Goal: Task Accomplishment & Management: Manage account settings

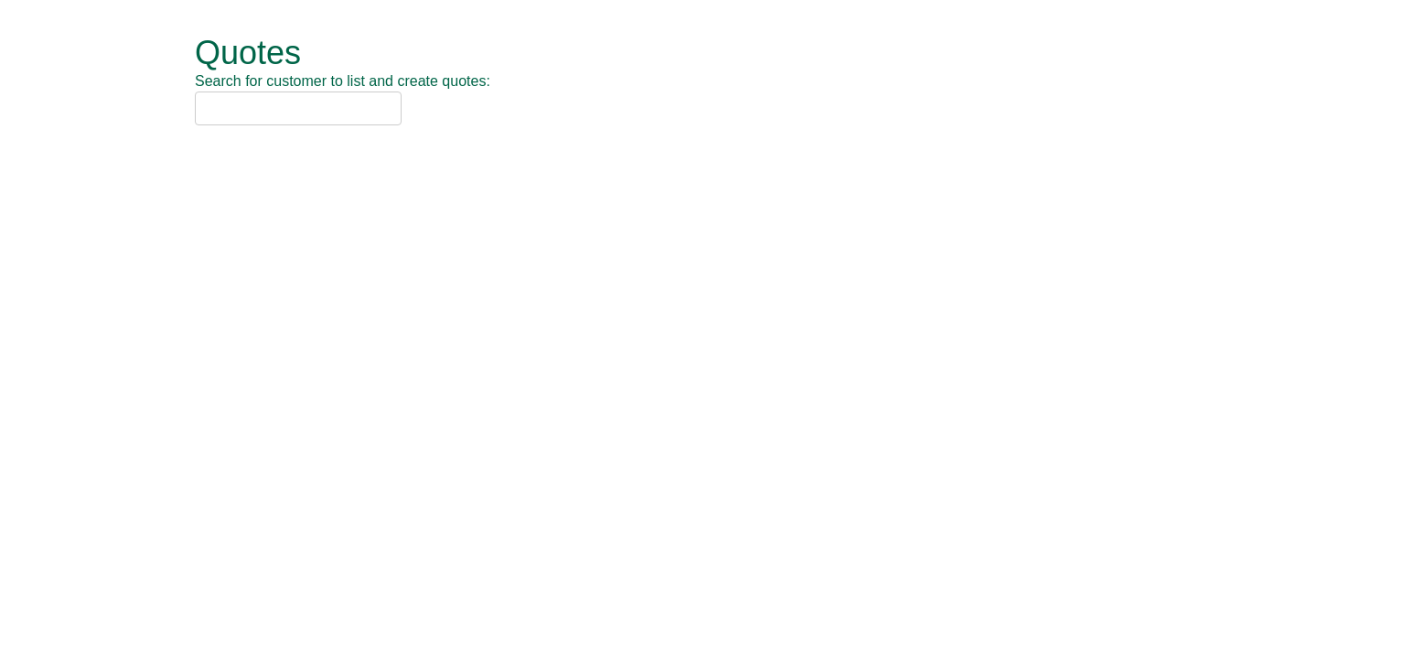
click at [263, 102] on input "text" at bounding box center [298, 109] width 207 height 34
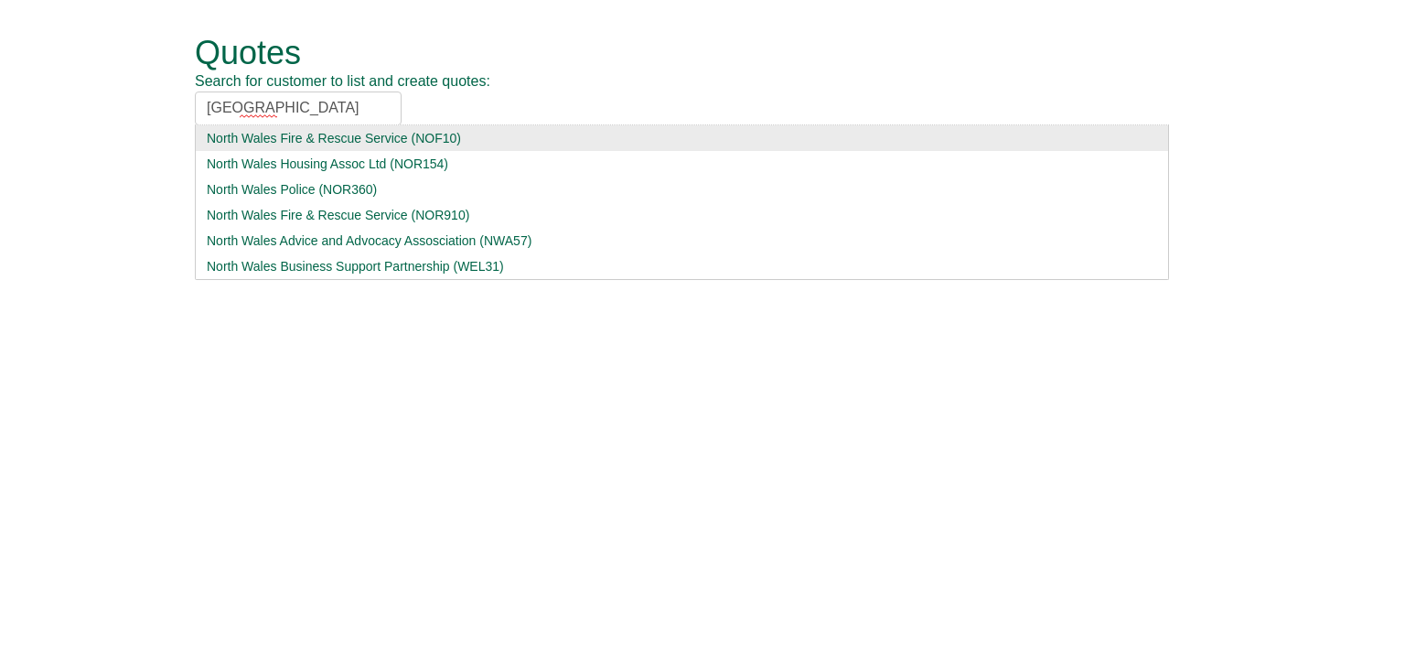
type input "[GEOGRAPHIC_DATA]"
click at [266, 133] on div "North Wales Fire & Rescue Service (NOF10)" at bounding box center [682, 138] width 951 height 18
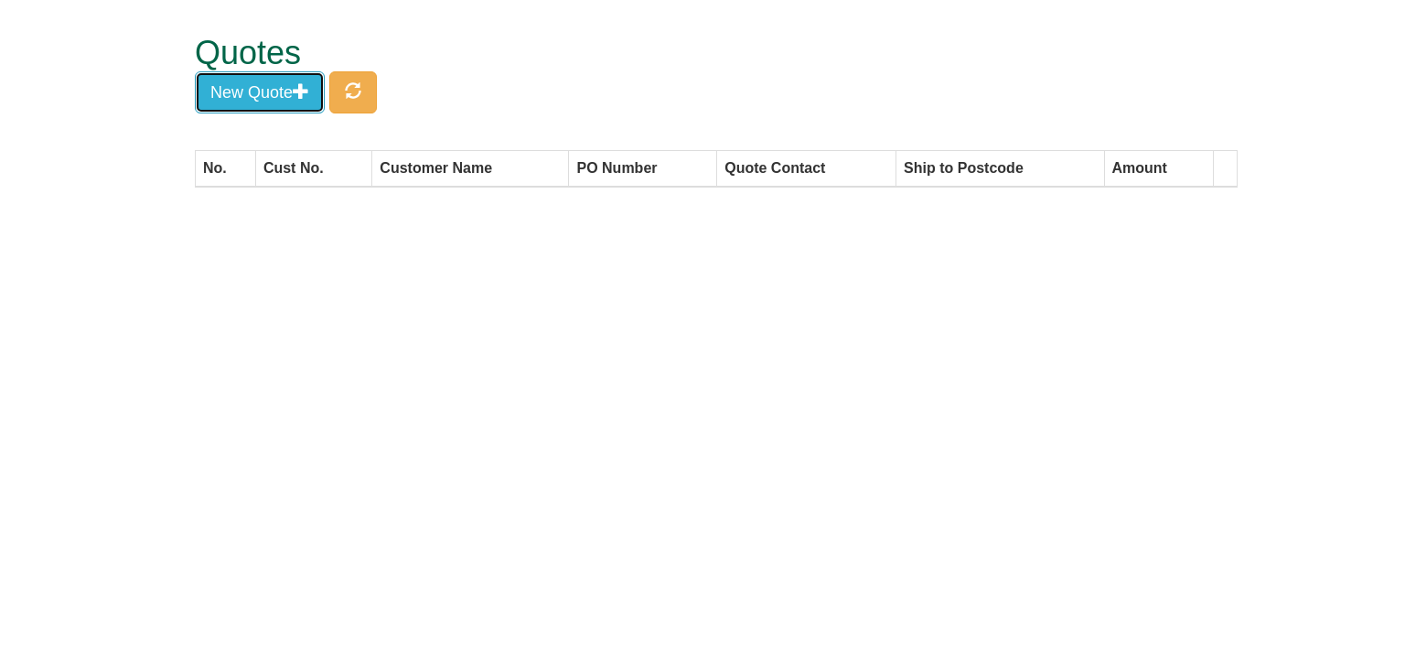
click at [271, 107] on button "New Quote" at bounding box center [260, 92] width 130 height 42
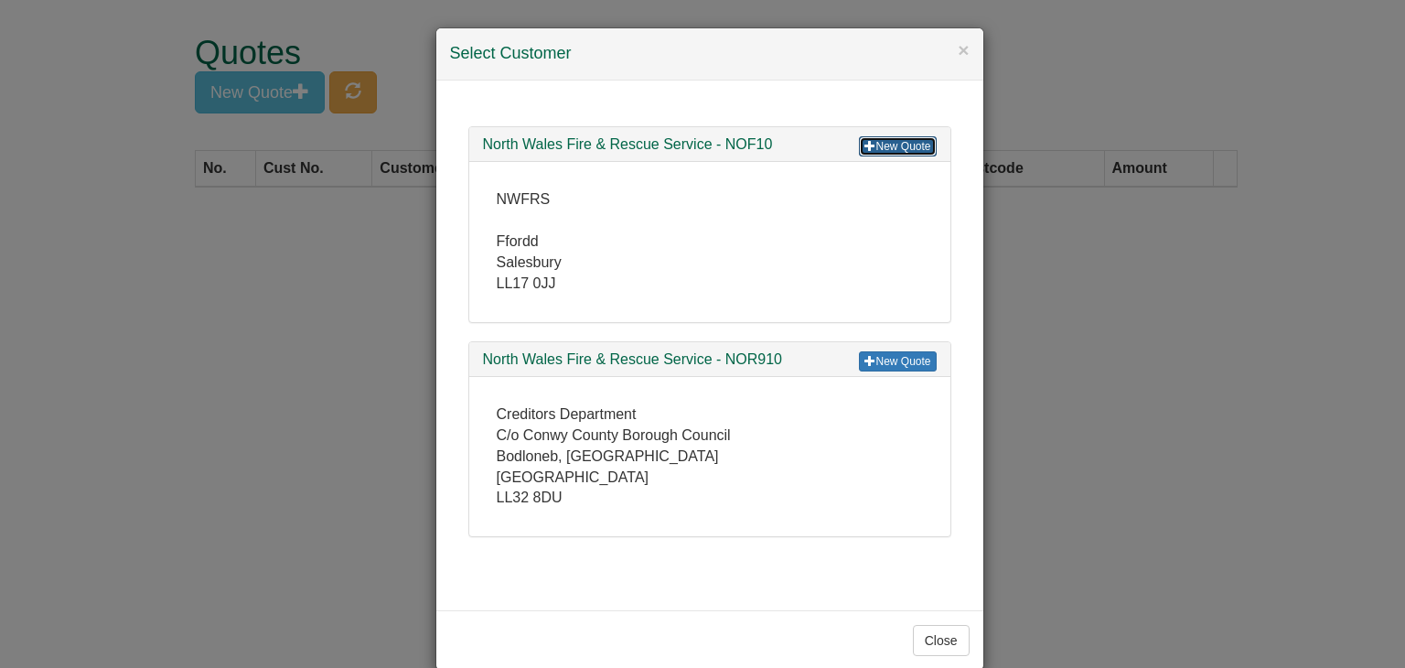
click at [887, 144] on link "New Quote" at bounding box center [897, 146] width 77 height 20
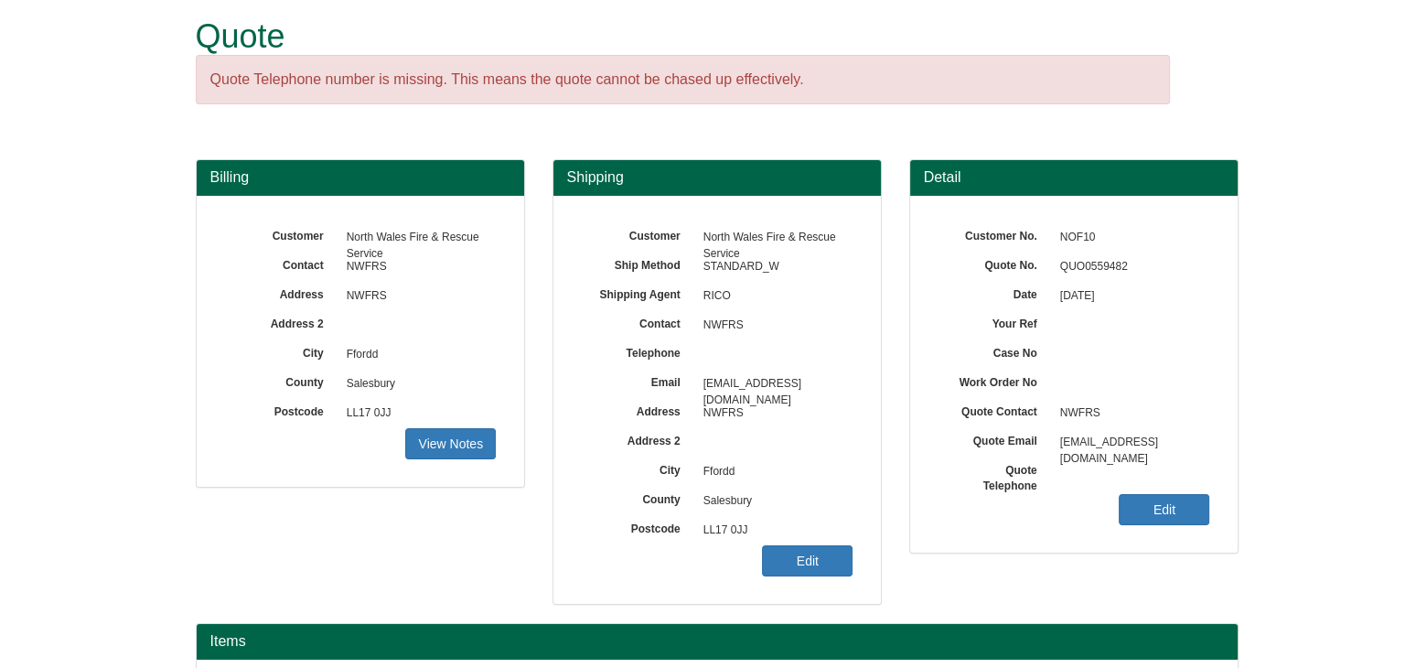
scroll to position [221, 0]
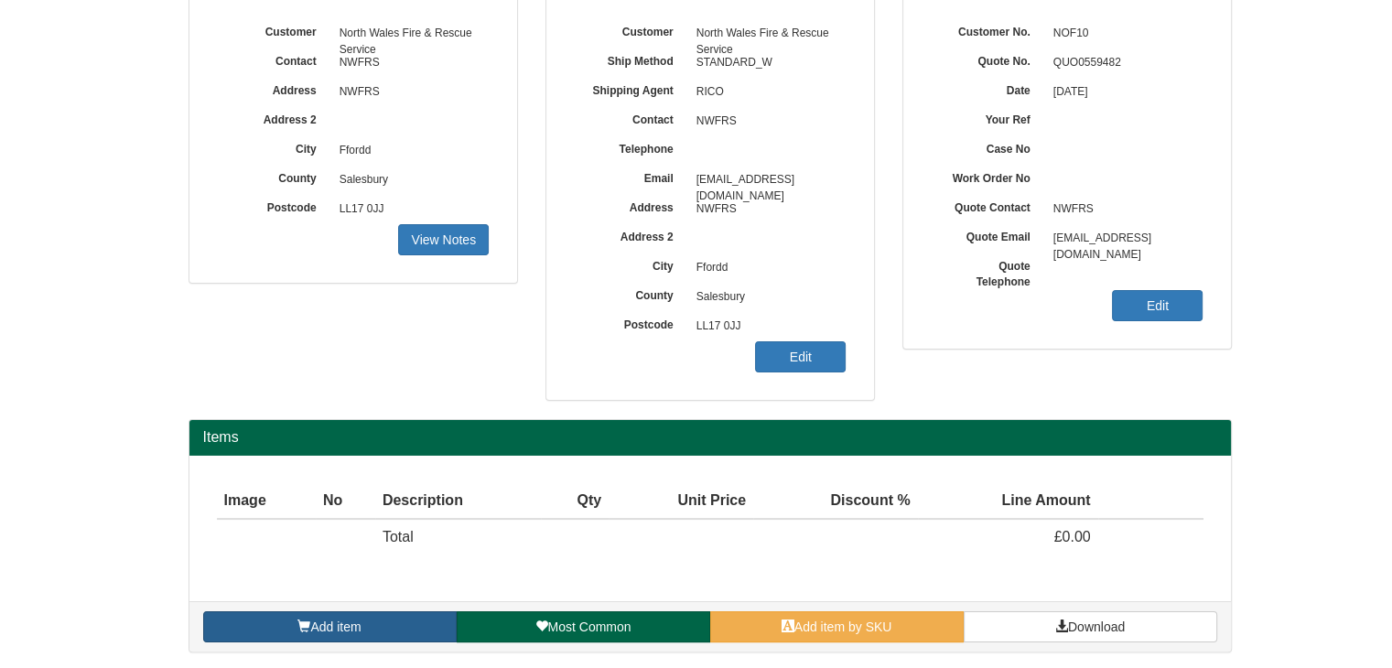
click at [333, 627] on span "Add item" at bounding box center [335, 626] width 50 height 15
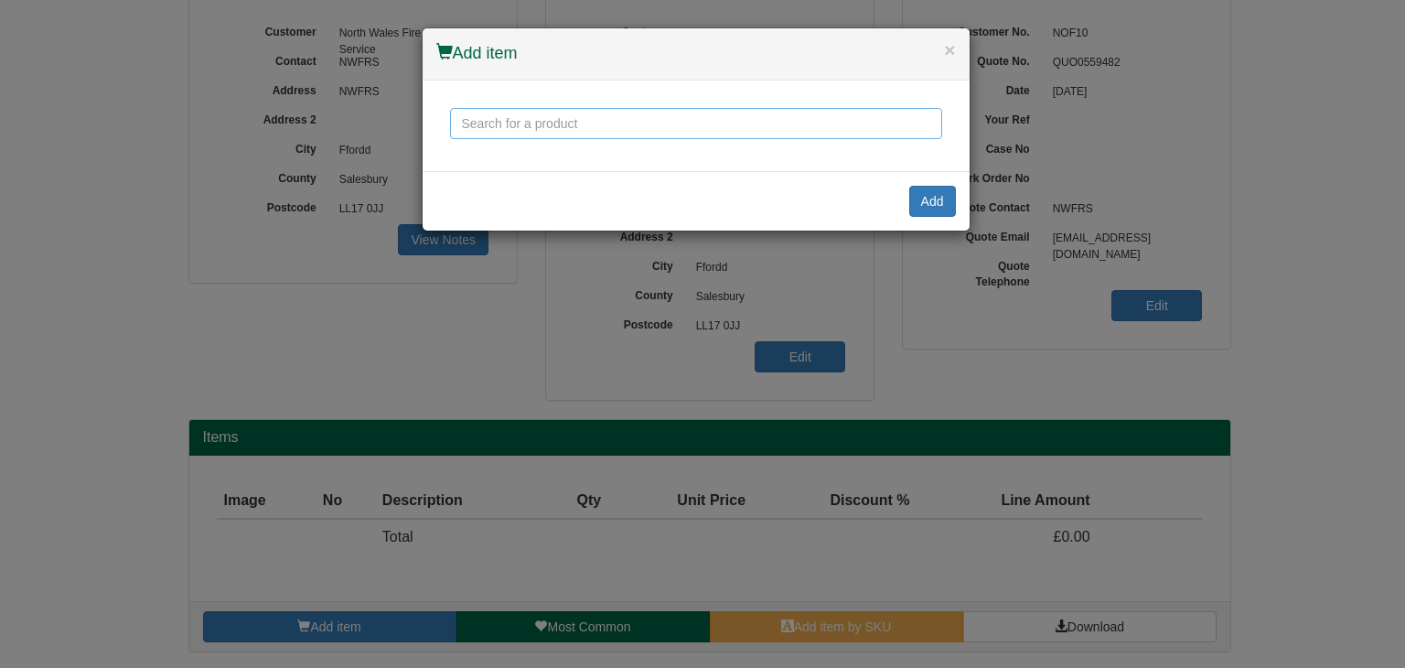
click at [566, 119] on input "text" at bounding box center [696, 123] width 492 height 31
type input "a"
type input "h"
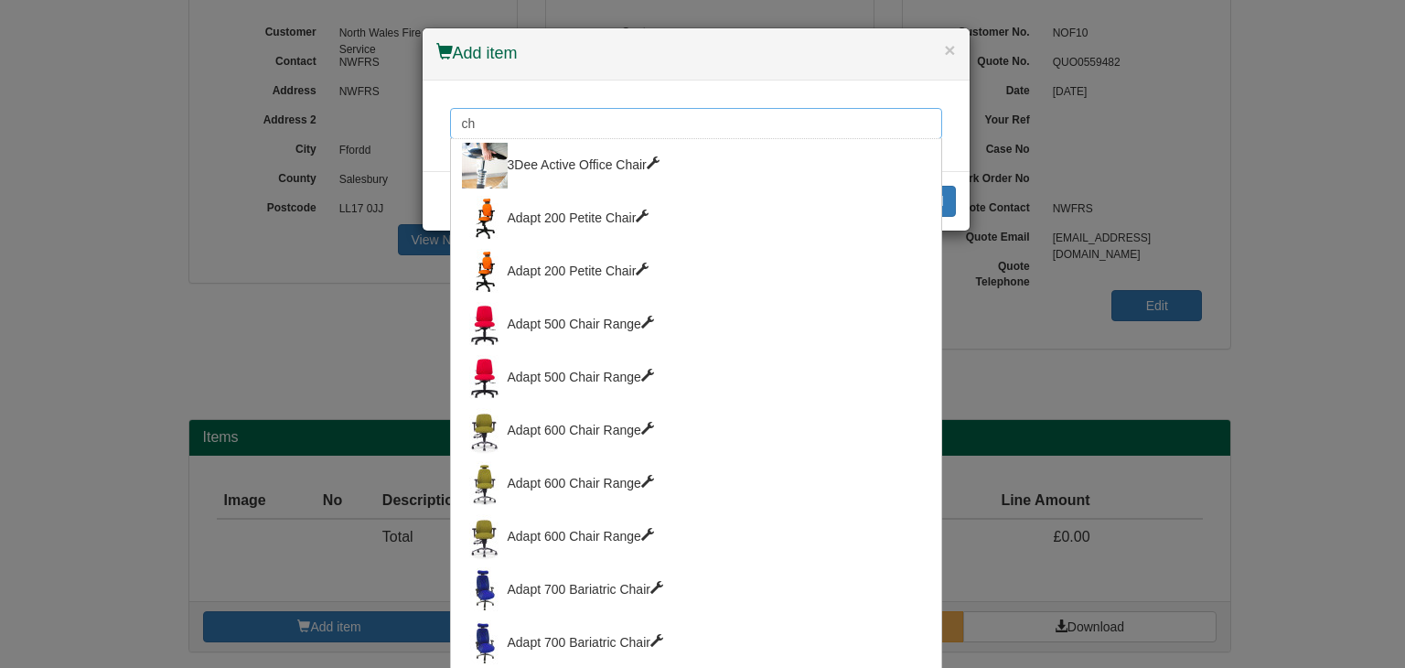
type input "c"
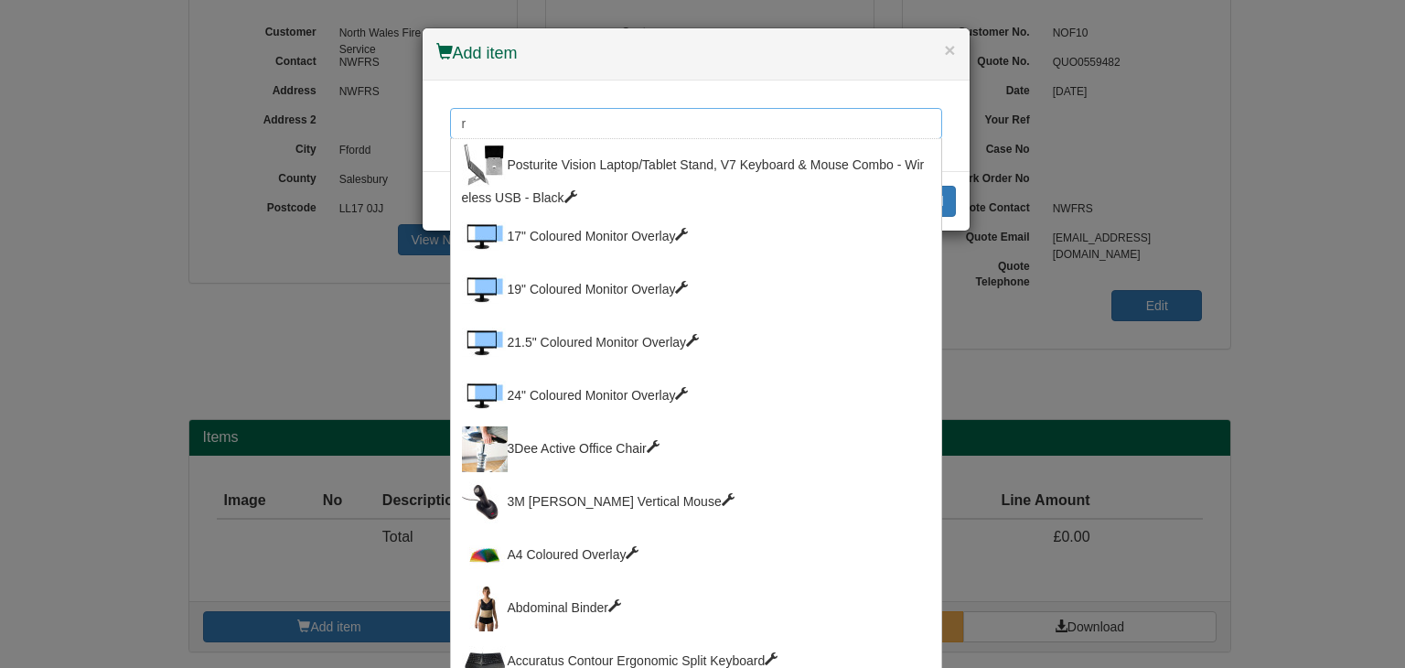
type input "r"
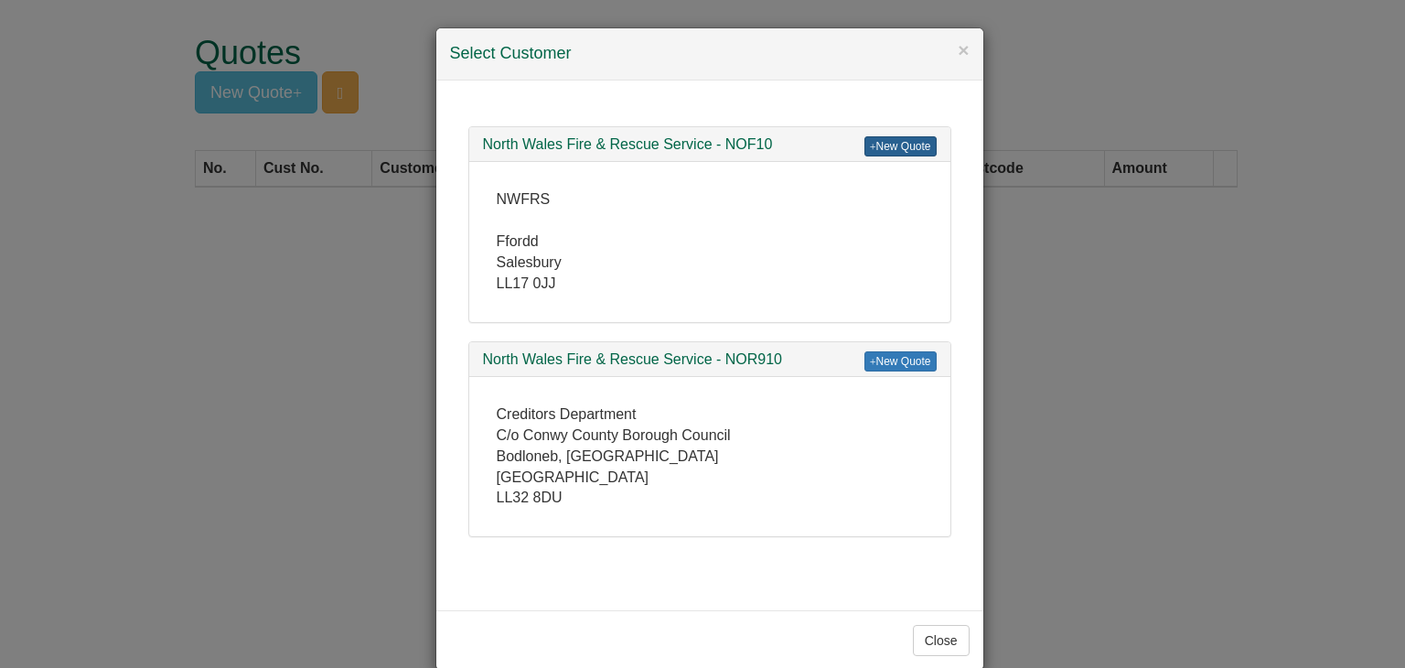
click at [889, 138] on link "New Quote" at bounding box center [901, 146] width 72 height 20
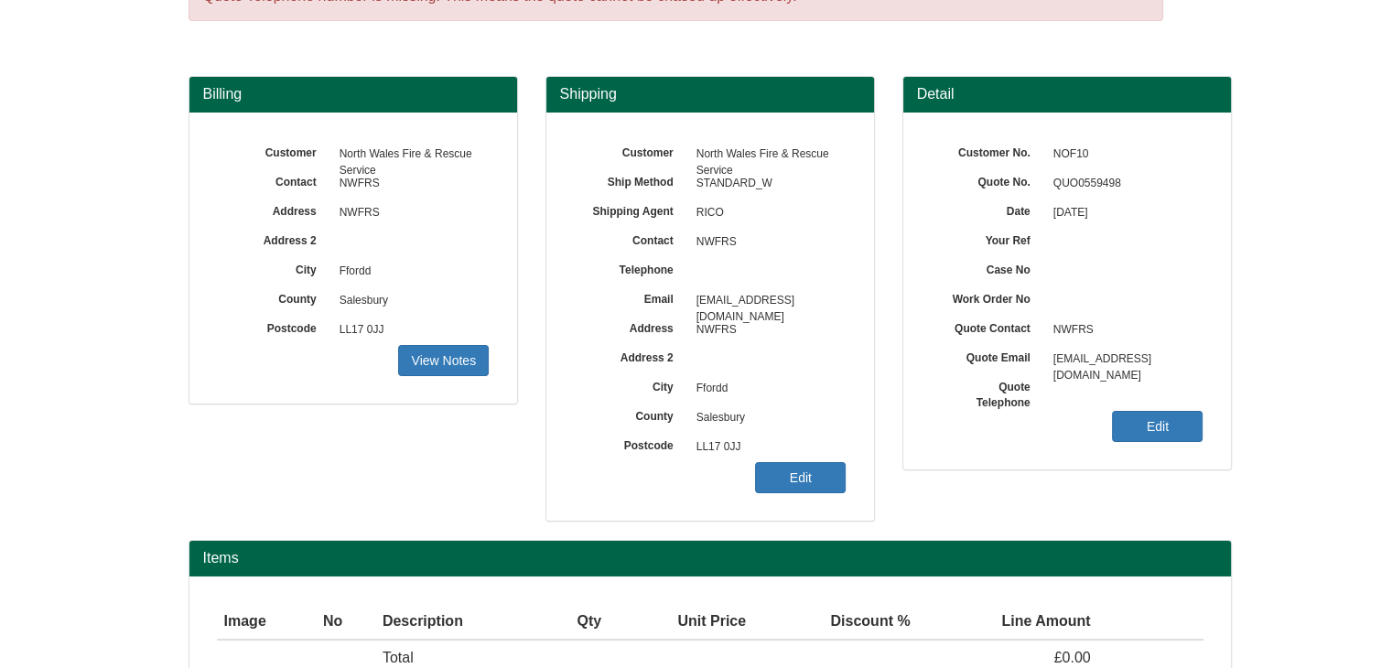
scroll to position [221, 0]
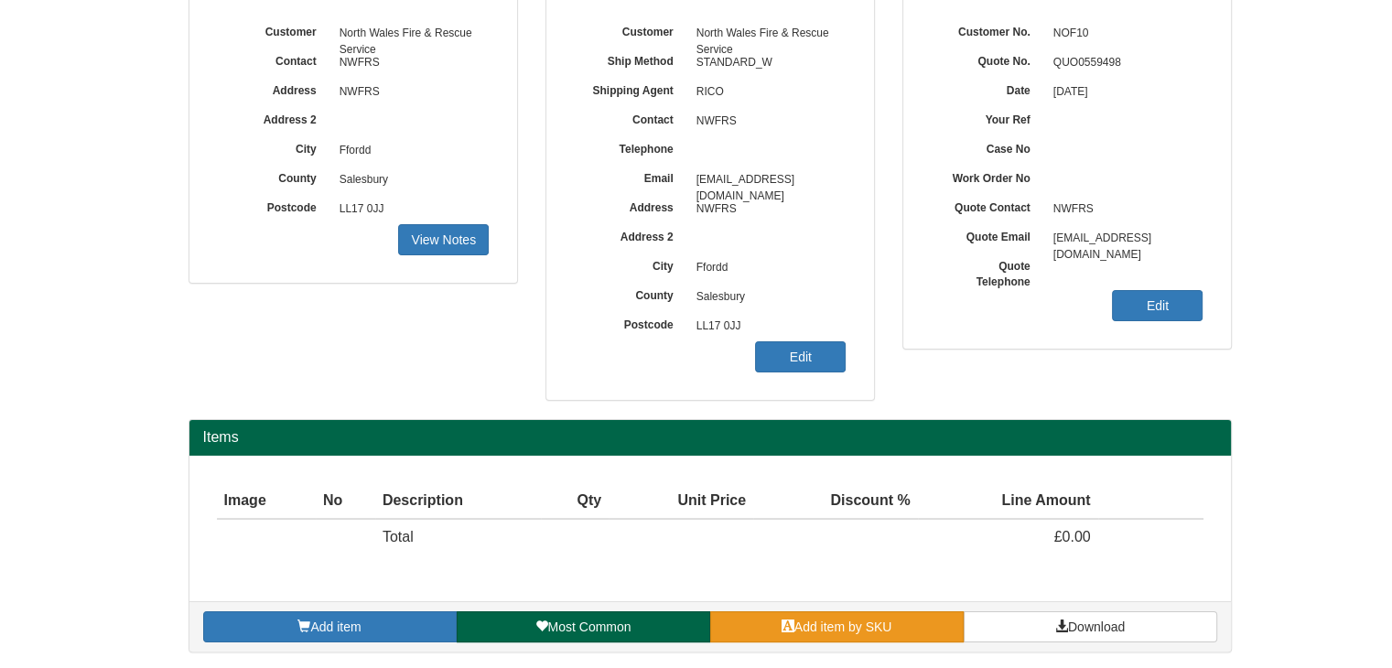
click at [791, 622] on span at bounding box center [787, 625] width 13 height 13
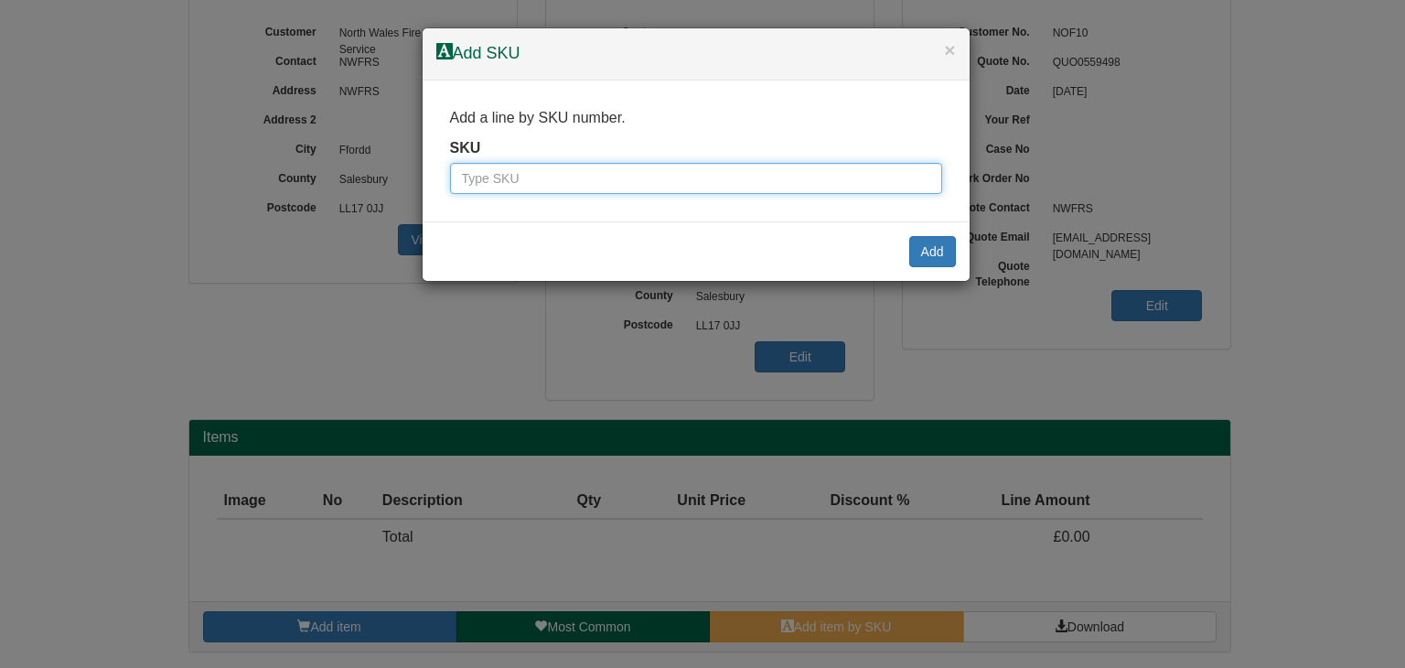
click at [549, 180] on input "text" at bounding box center [696, 178] width 492 height 31
paste input "100058383"
type input "100058383"
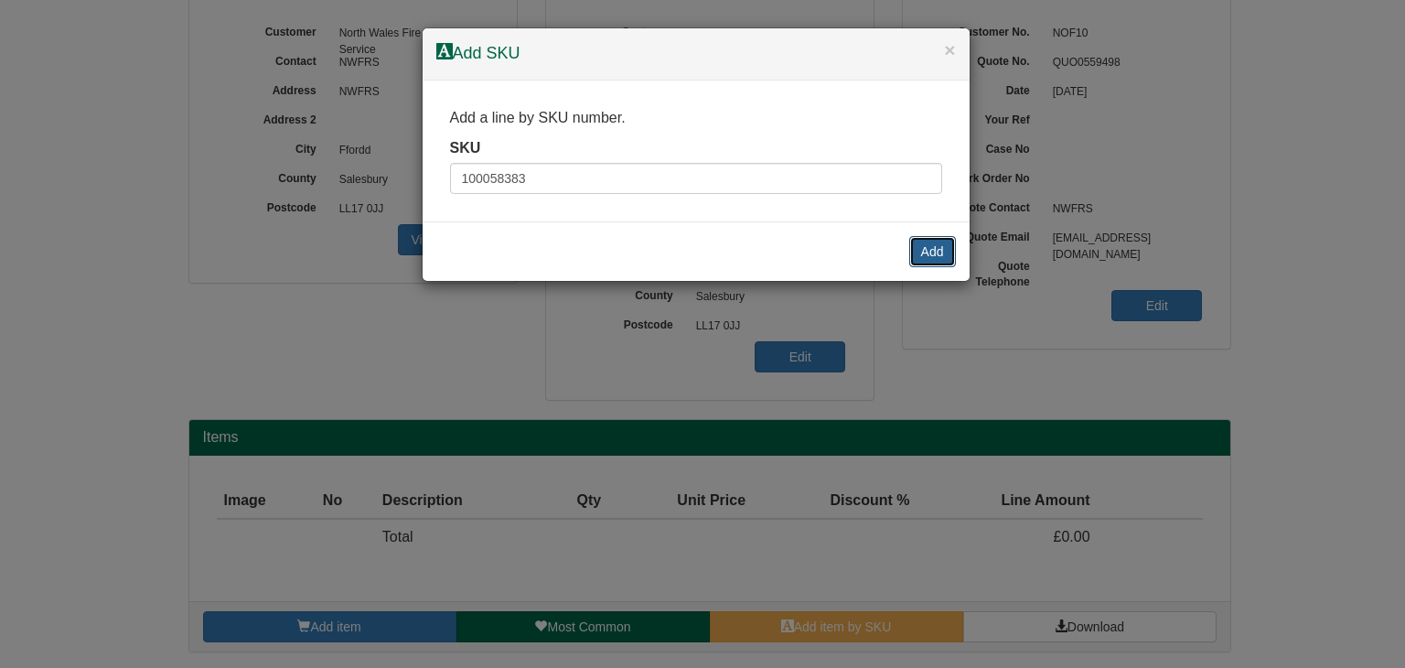
click at [931, 250] on button "Add" at bounding box center [933, 251] width 47 height 31
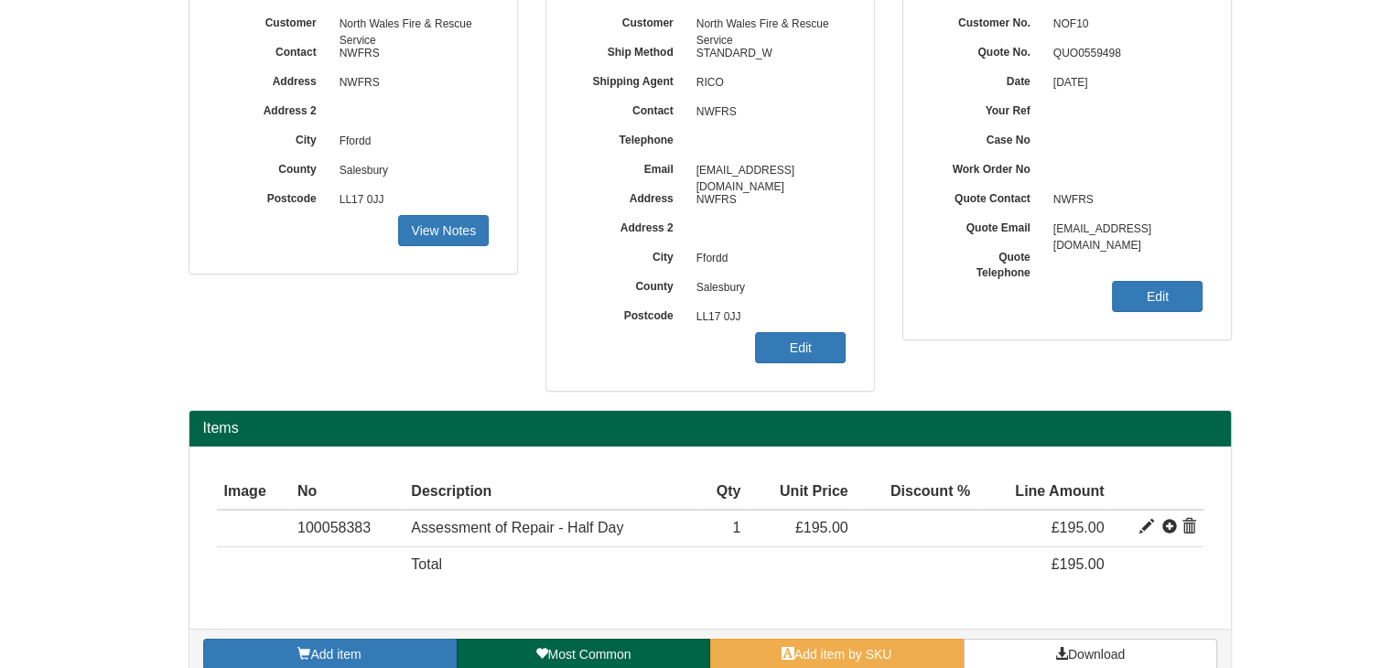
scroll to position [257, 0]
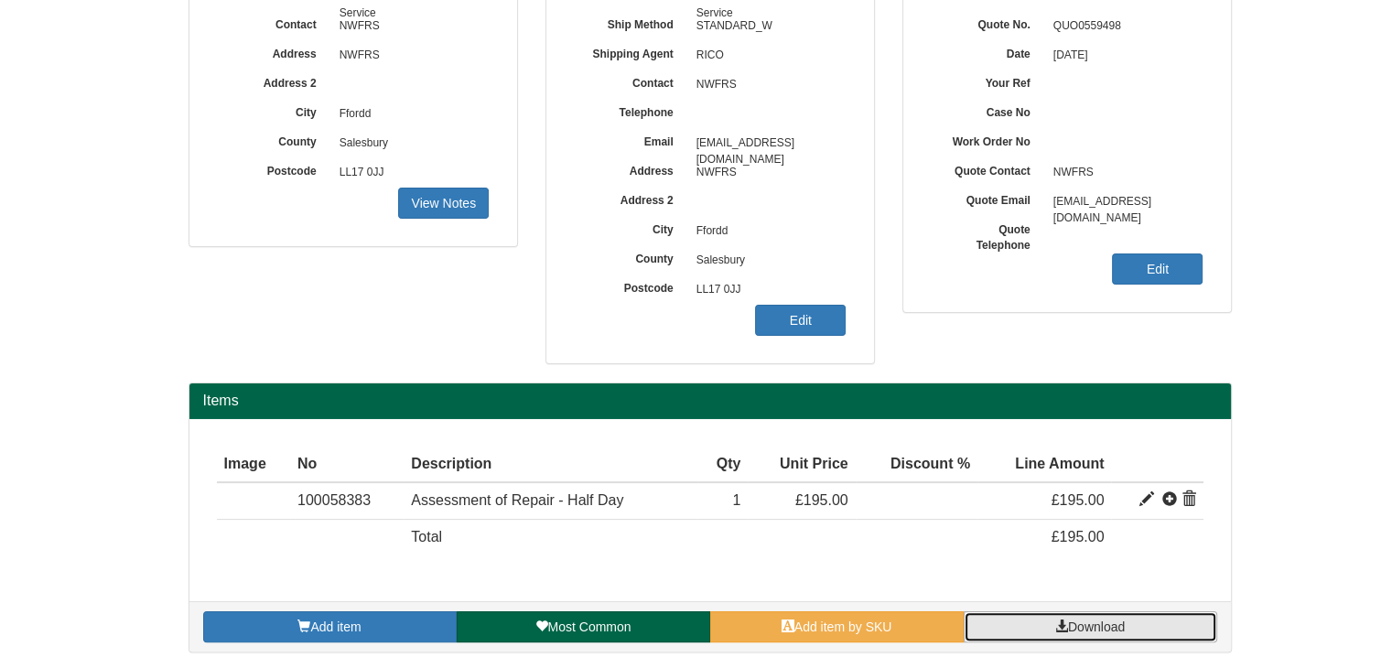
click at [1080, 625] on span "Download" at bounding box center [1096, 626] width 57 height 15
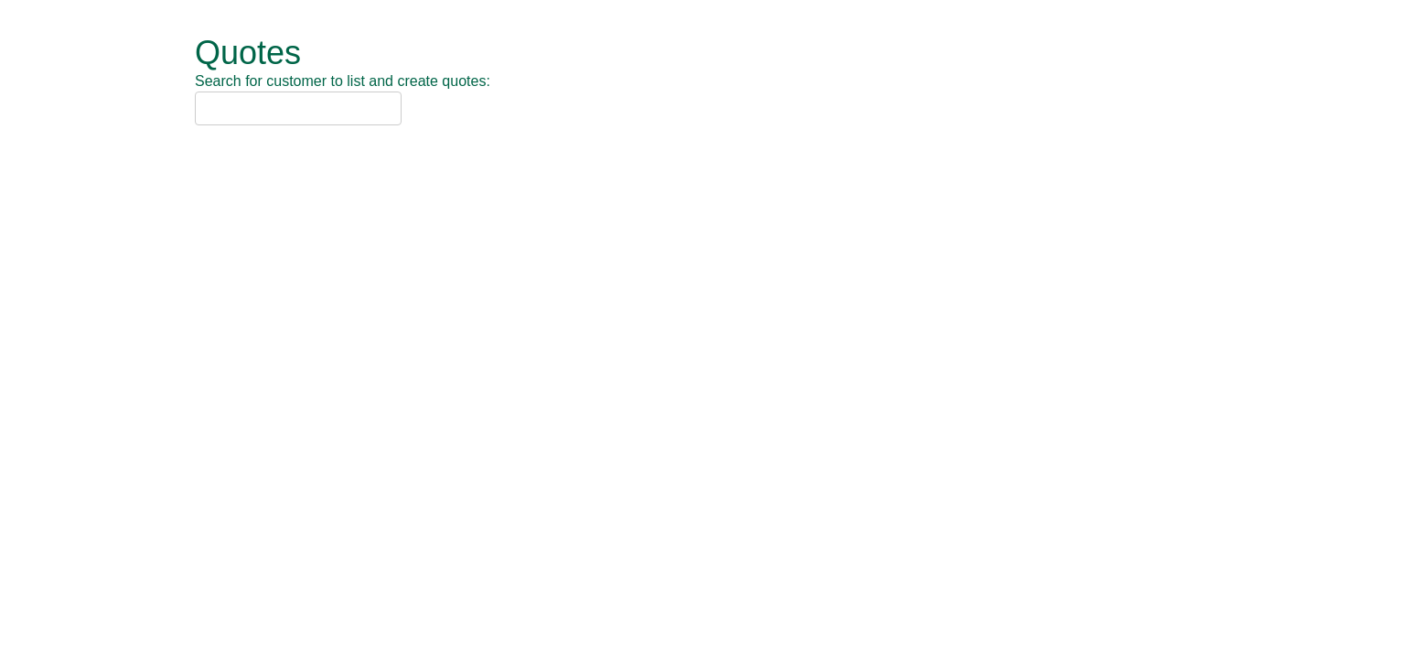
click at [244, 106] on input "text" at bounding box center [298, 109] width 207 height 34
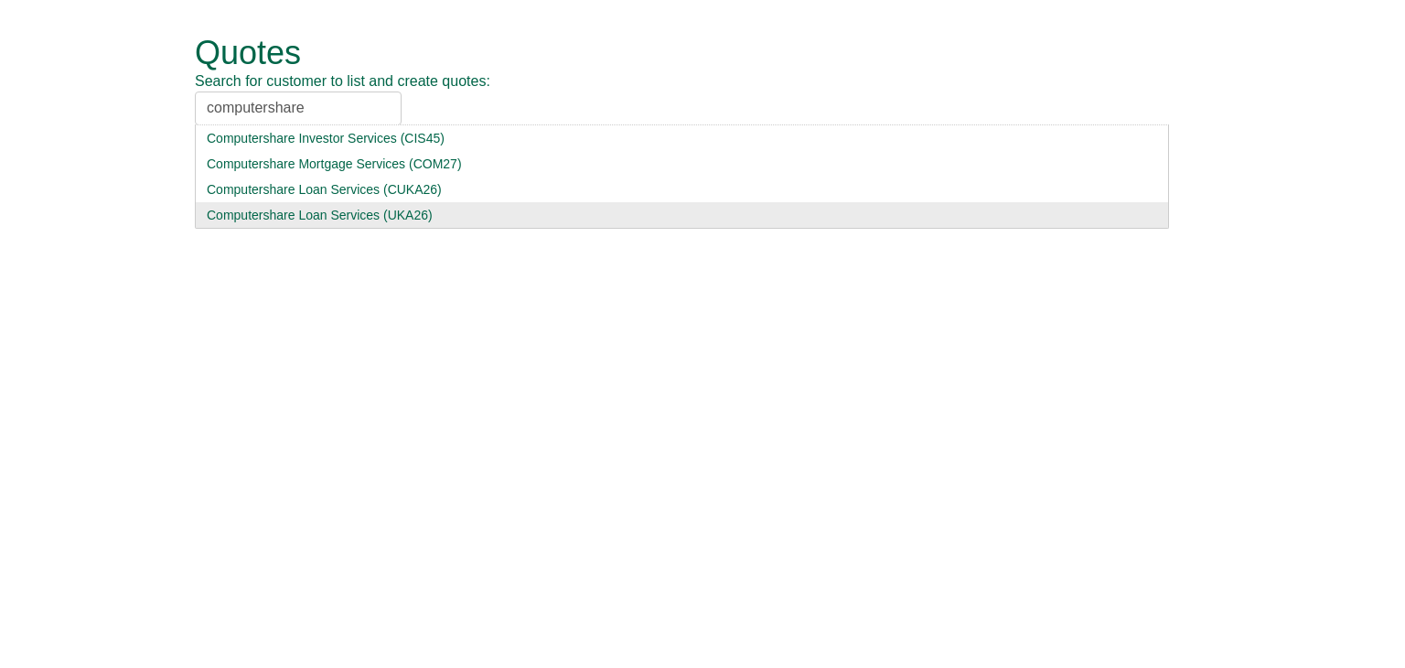
type input "computershare"
click at [305, 209] on div "Computershare Loan Services (UKA26)" at bounding box center [682, 215] width 951 height 18
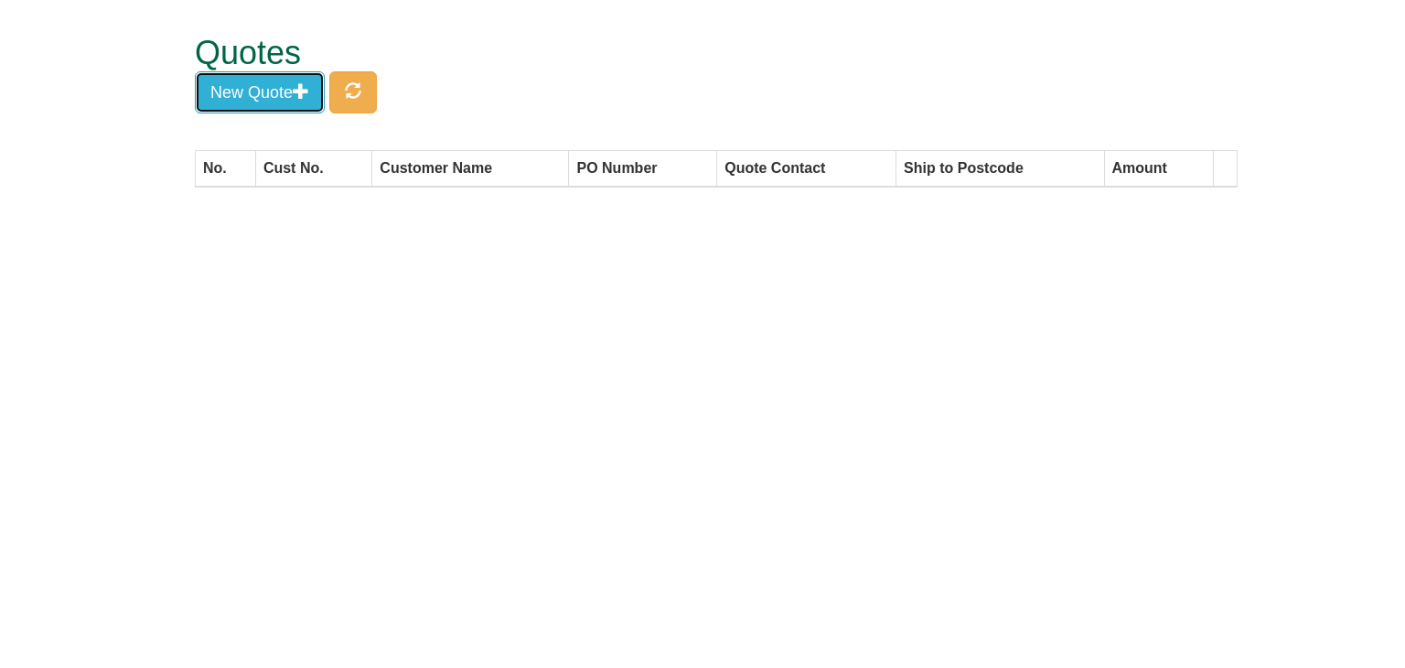
click at [264, 90] on button "New Quote" at bounding box center [260, 92] width 130 height 42
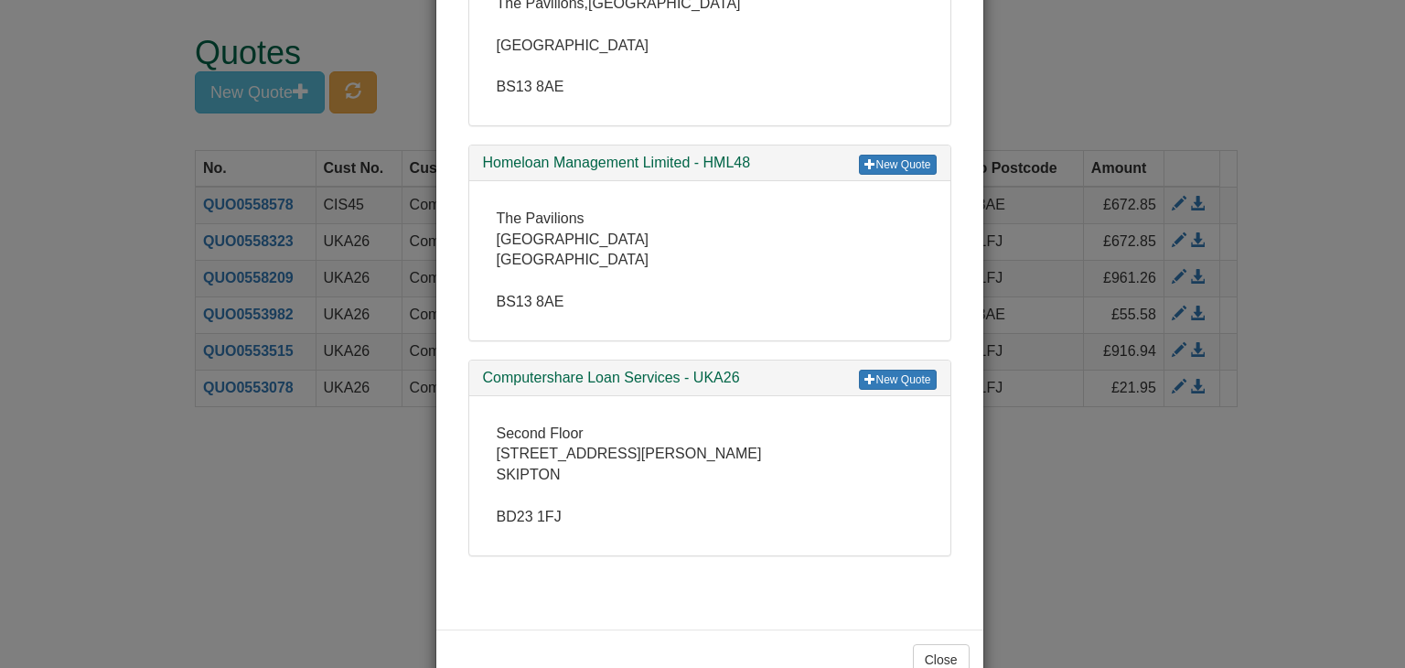
scroll to position [641, 0]
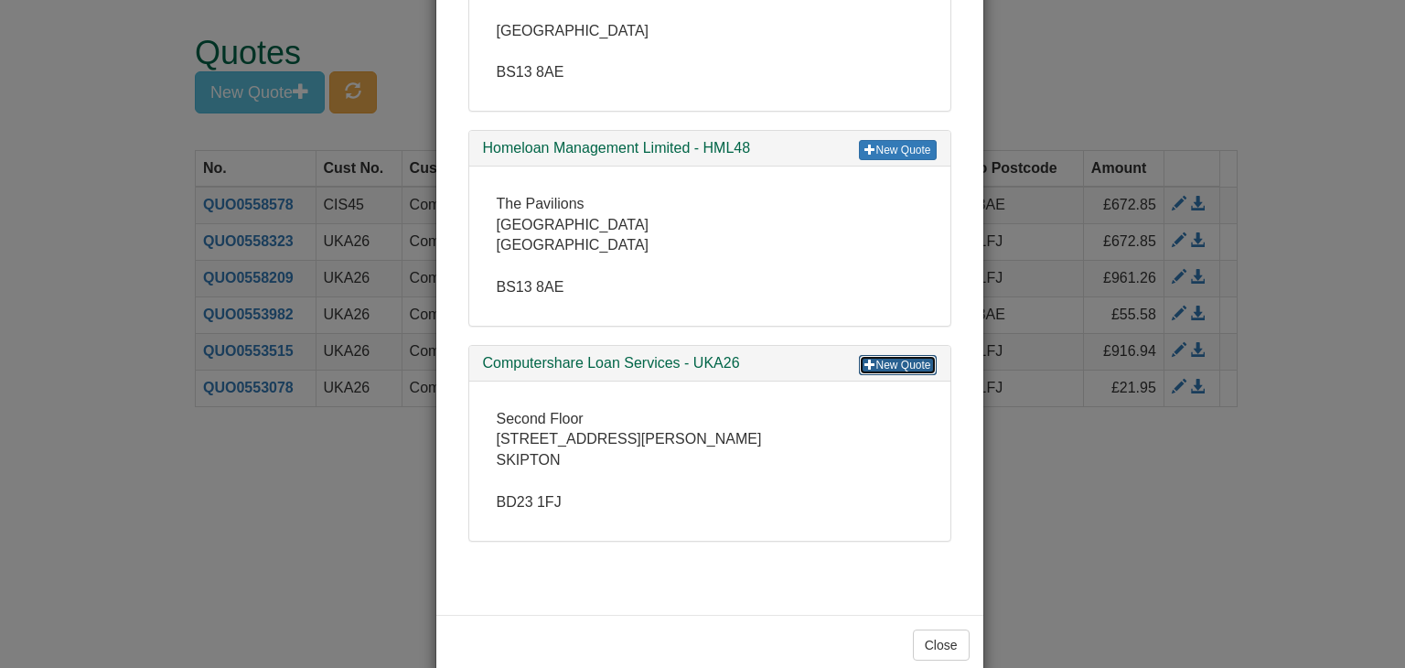
click at [898, 360] on link "New Quote" at bounding box center [897, 365] width 77 height 20
click at [1036, 85] on div "× Select Customer New Quote Computershare Investor Services - CIS45 The Pavilio…" at bounding box center [702, 334] width 1405 height 668
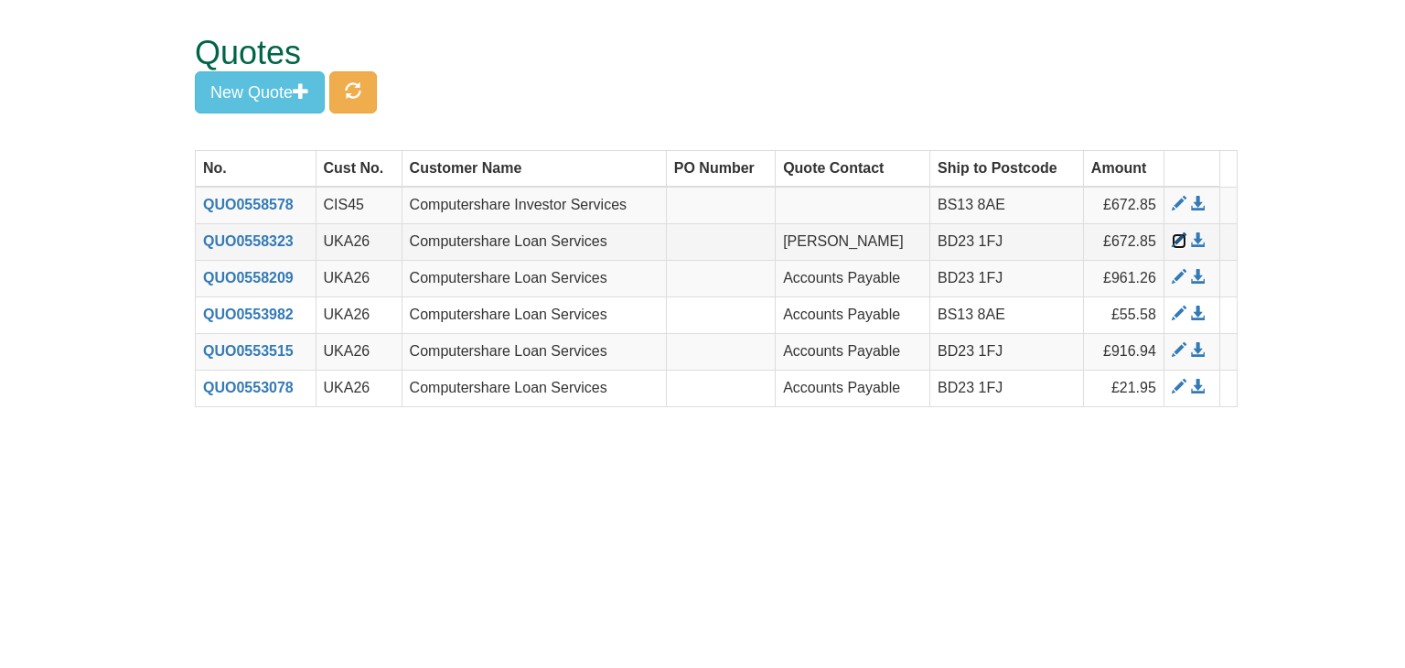
click at [1175, 238] on span at bounding box center [1179, 240] width 15 height 15
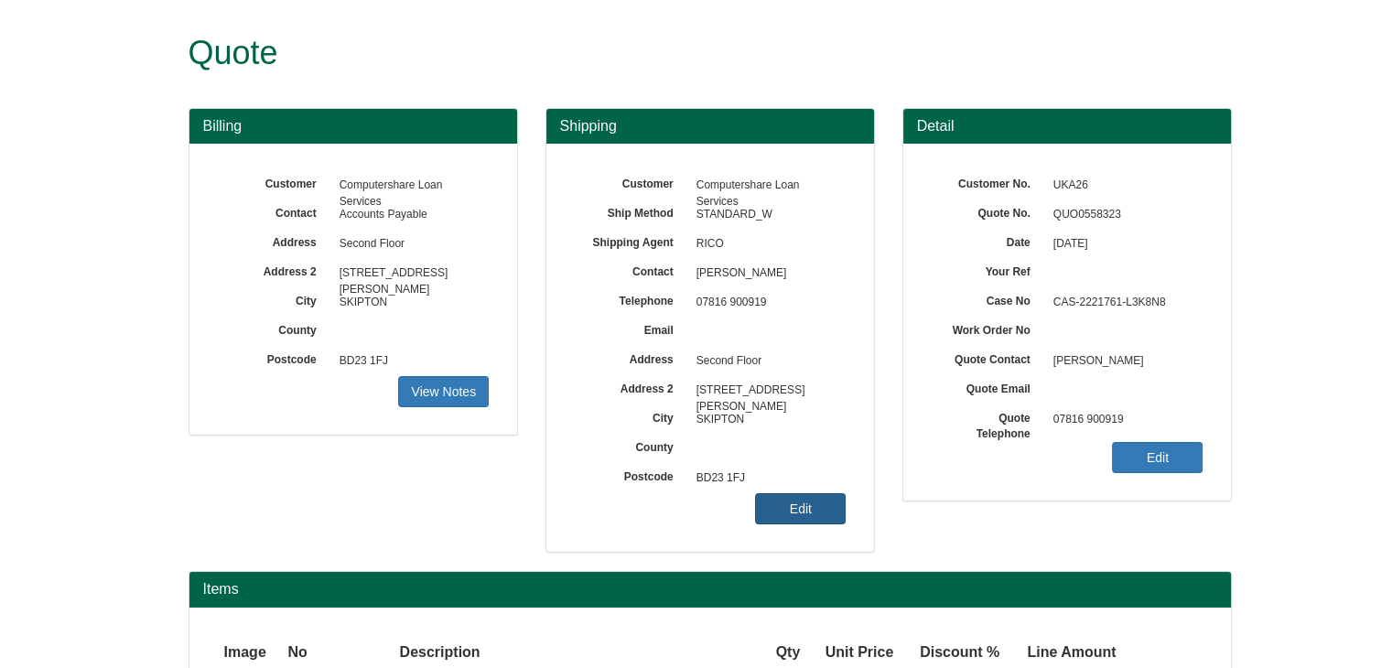
click at [797, 510] on link "Edit" at bounding box center [800, 508] width 91 height 31
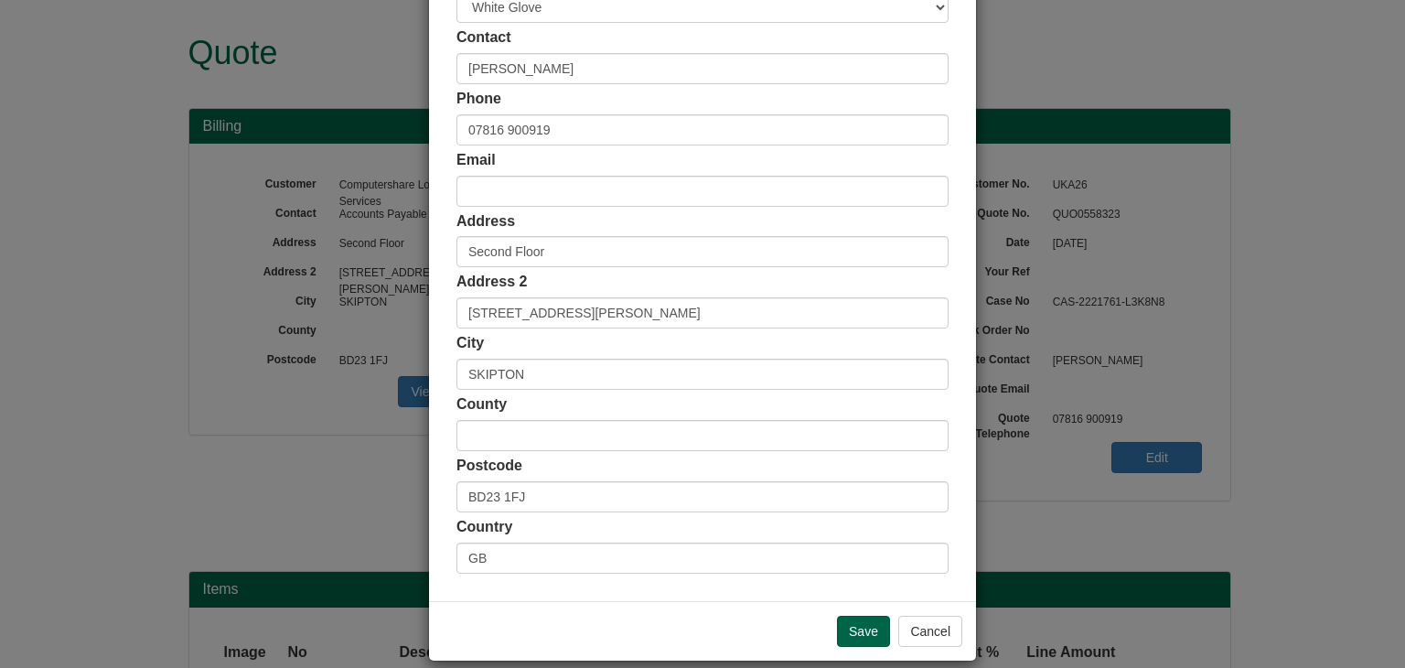
scroll to position [344, 0]
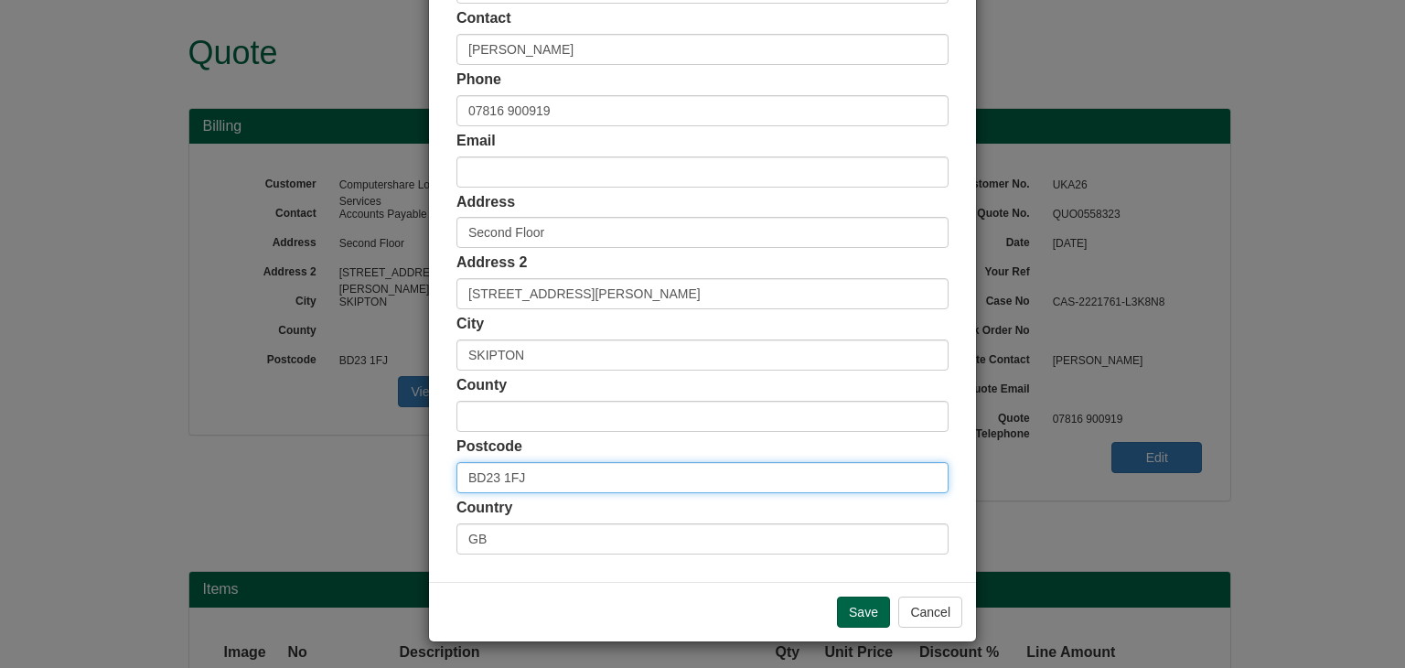
drag, startPoint x: 533, startPoint y: 467, endPoint x: 432, endPoint y: 472, distance: 101.7
click at [432, 472] on div "Customer Name Computershare Loan Services Ship Method Free of Charge £5 Flat Ra…" at bounding box center [702, 158] width 547 height 845
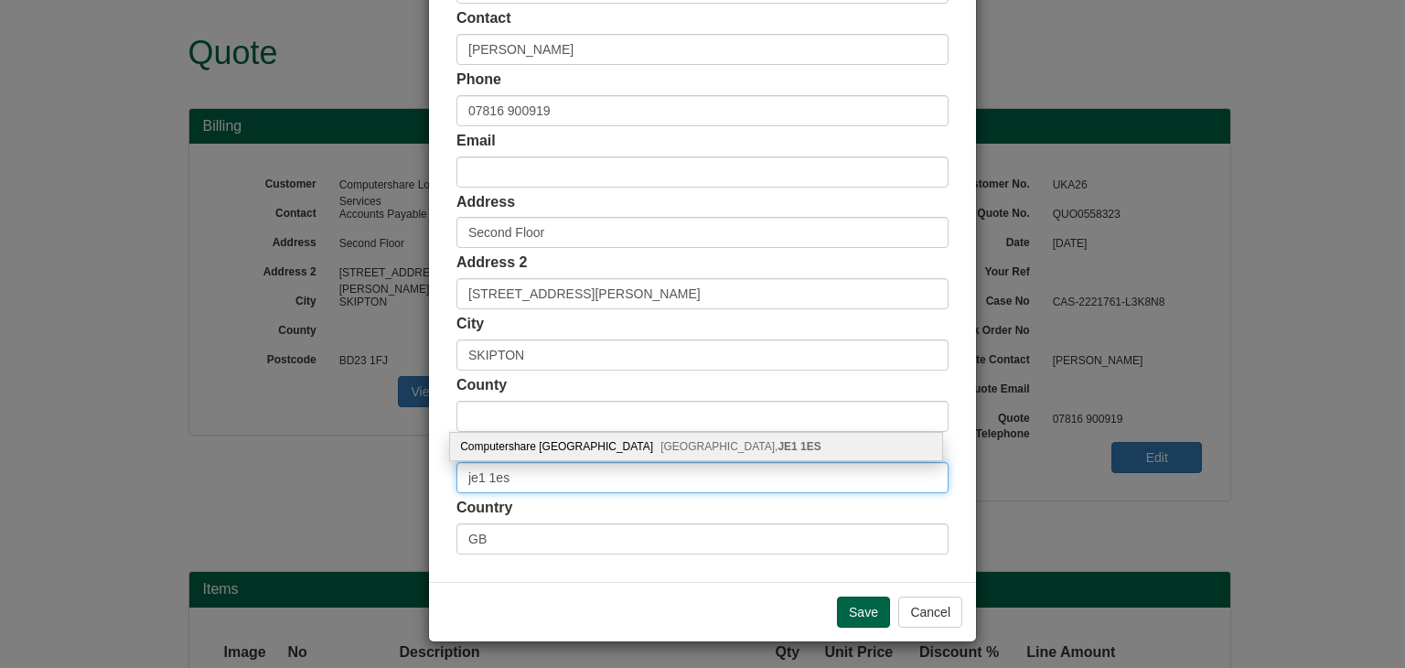
type input "je1 1es"
click at [516, 444] on div "Computershare [GEOGRAPHIC_DATA], JE1 1ES" at bounding box center [696, 446] width 492 height 27
type input "JE"
type input "Computershare [GEOGRAPHIC_DATA]"
type input "Jersey"
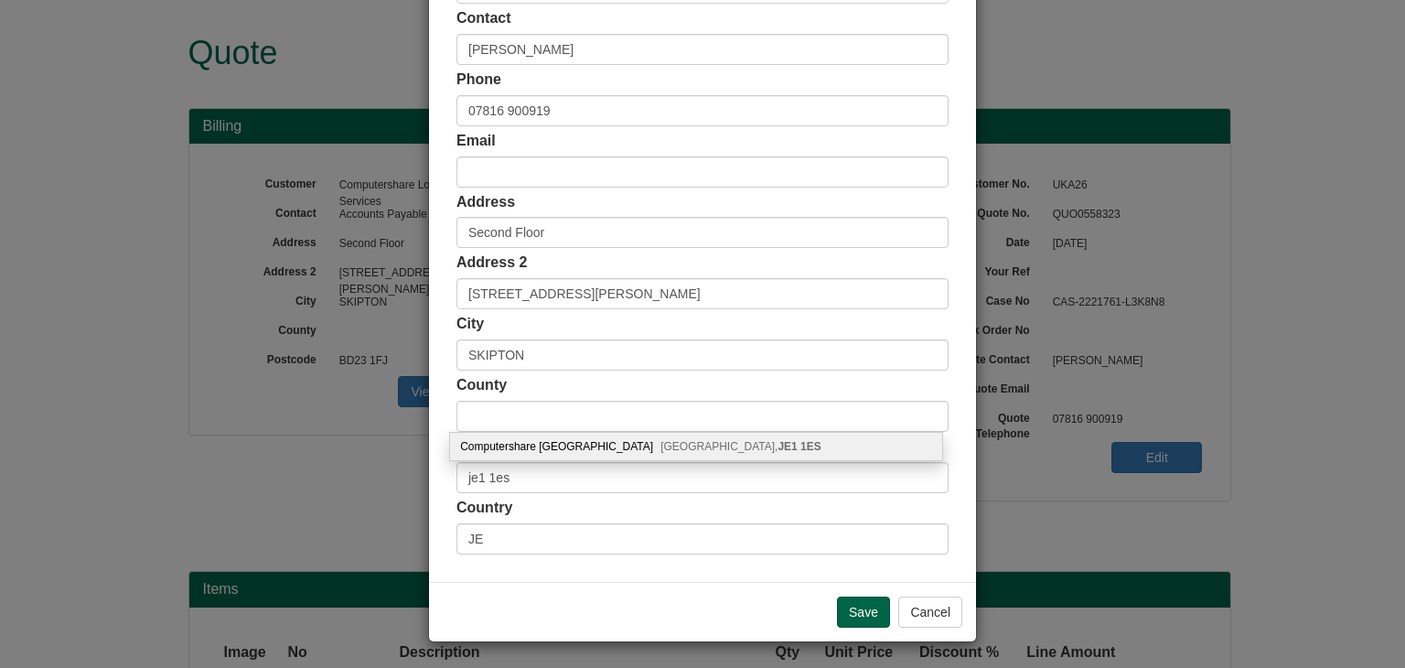
type input "Channel Islands"
type input "JE1 1ES"
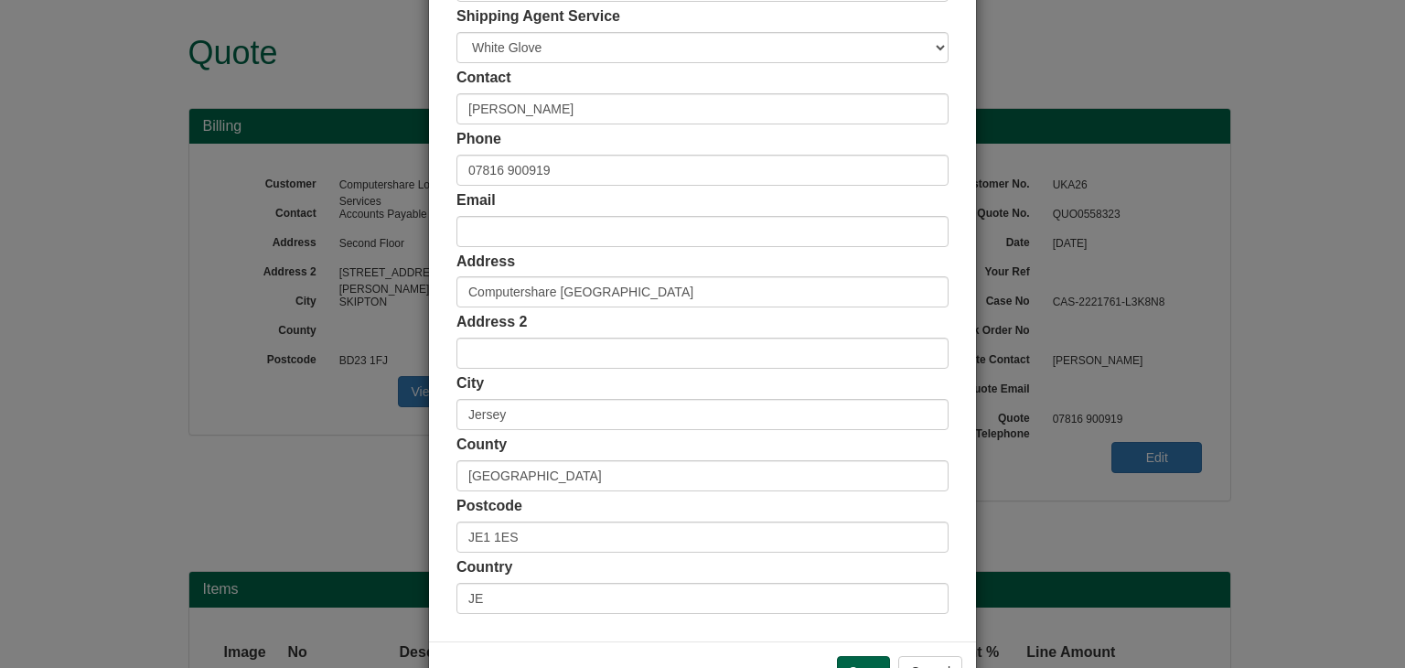
scroll to position [253, 0]
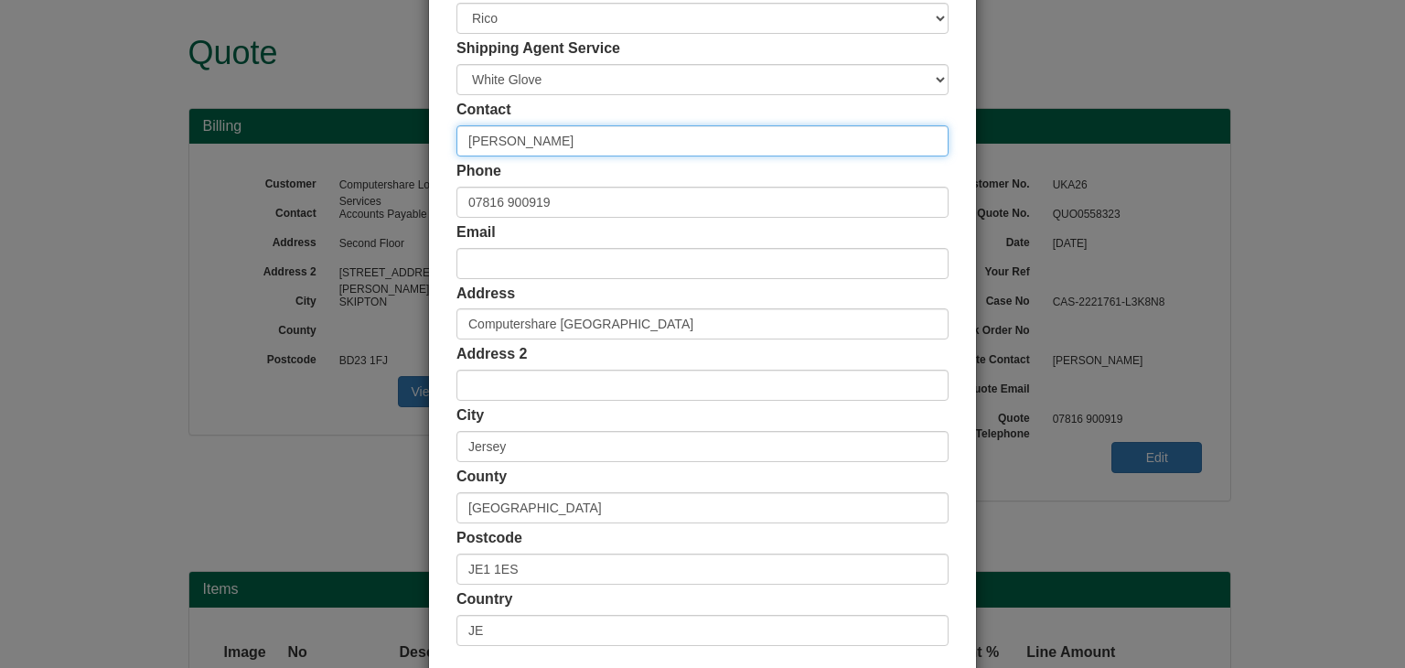
drag, startPoint x: 581, startPoint y: 147, endPoint x: 441, endPoint y: 129, distance: 141.2
click at [441, 129] on div "Customer Name Computershare Loan Services Ship Method Free of Charge £5 Flat Ra…" at bounding box center [702, 250] width 547 height 845
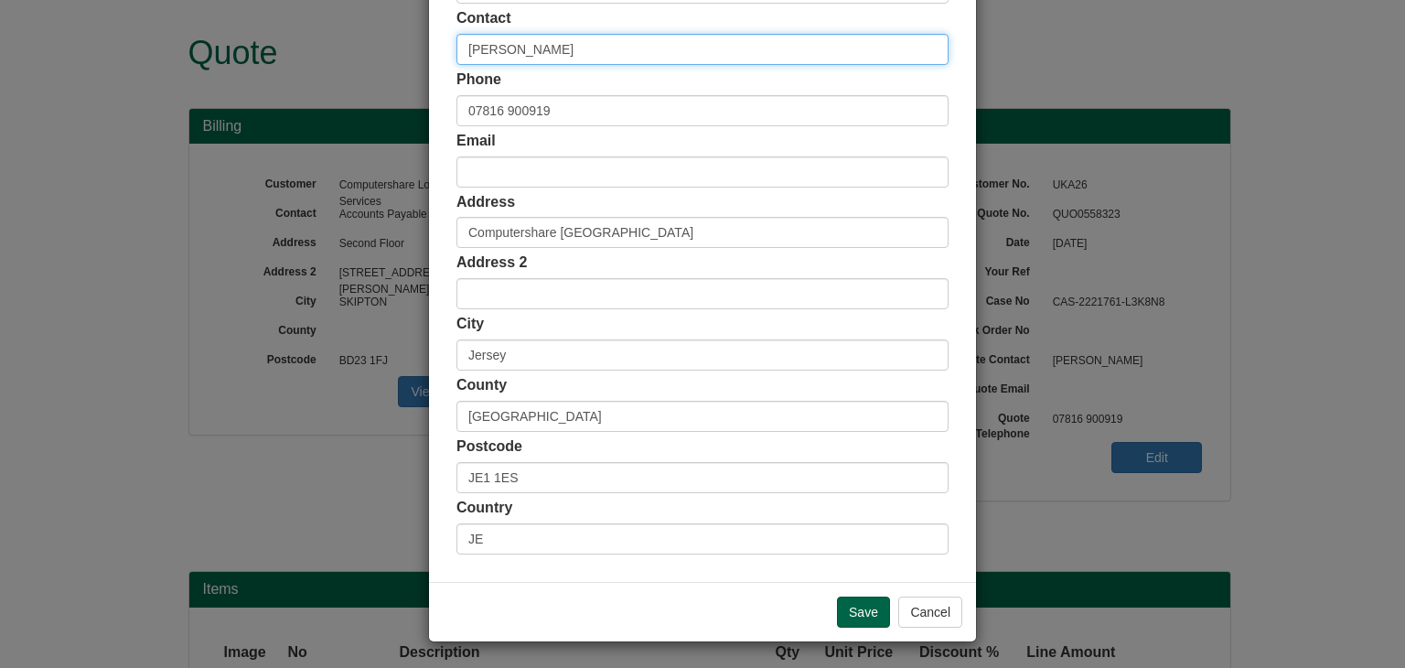
scroll to position [344, 0]
type input "Andy Harris"
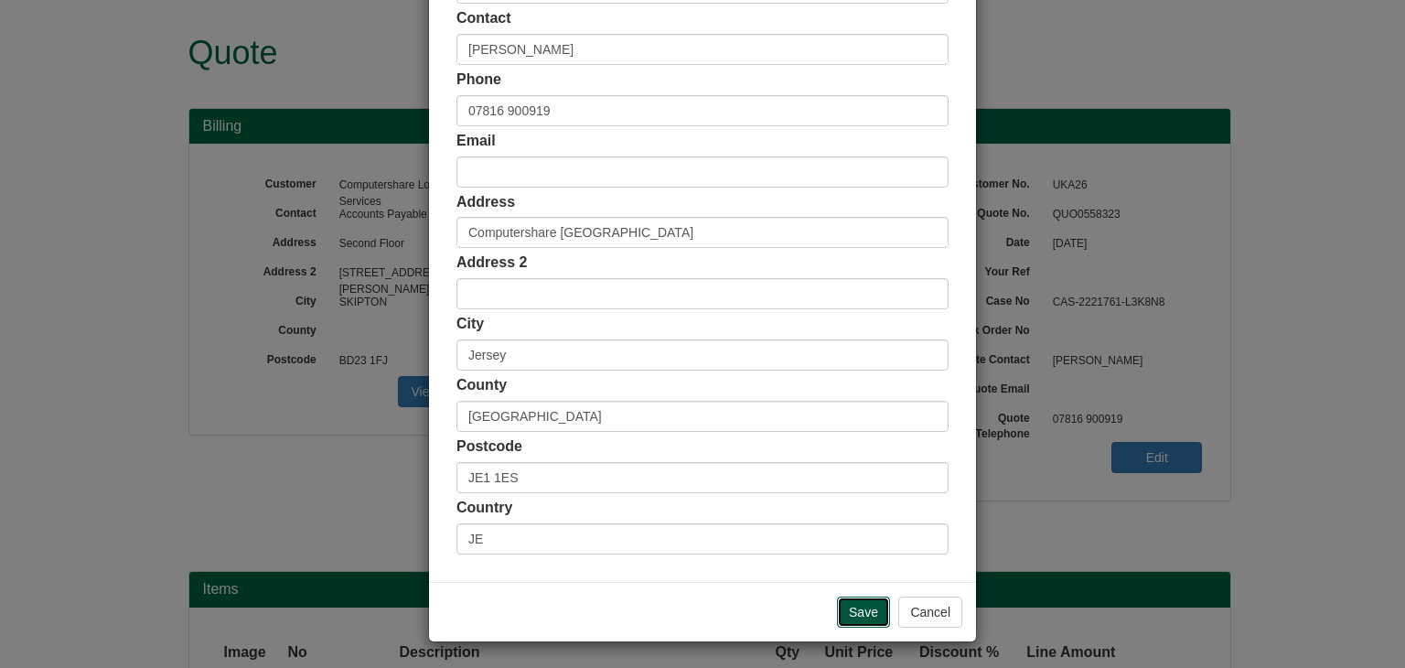
click at [848, 608] on input "Save" at bounding box center [863, 612] width 53 height 31
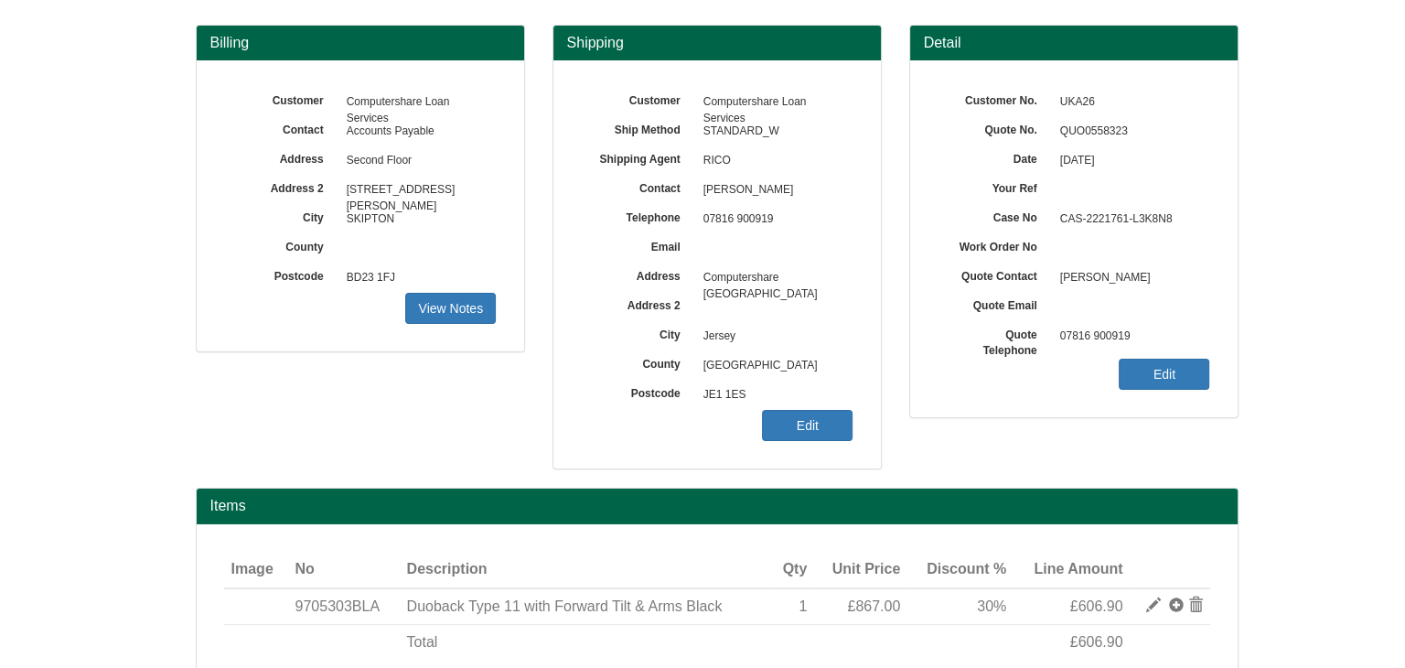
scroll to position [189, 0]
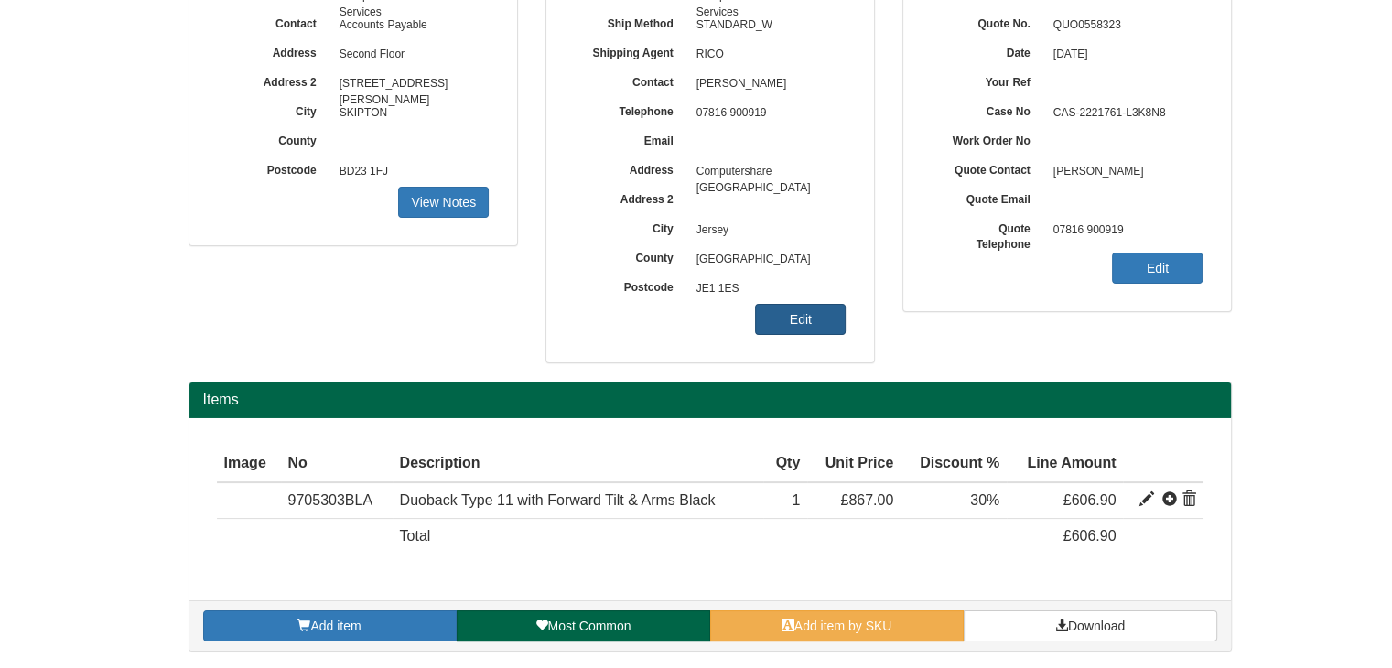
click at [811, 319] on link "Edit" at bounding box center [800, 319] width 91 height 31
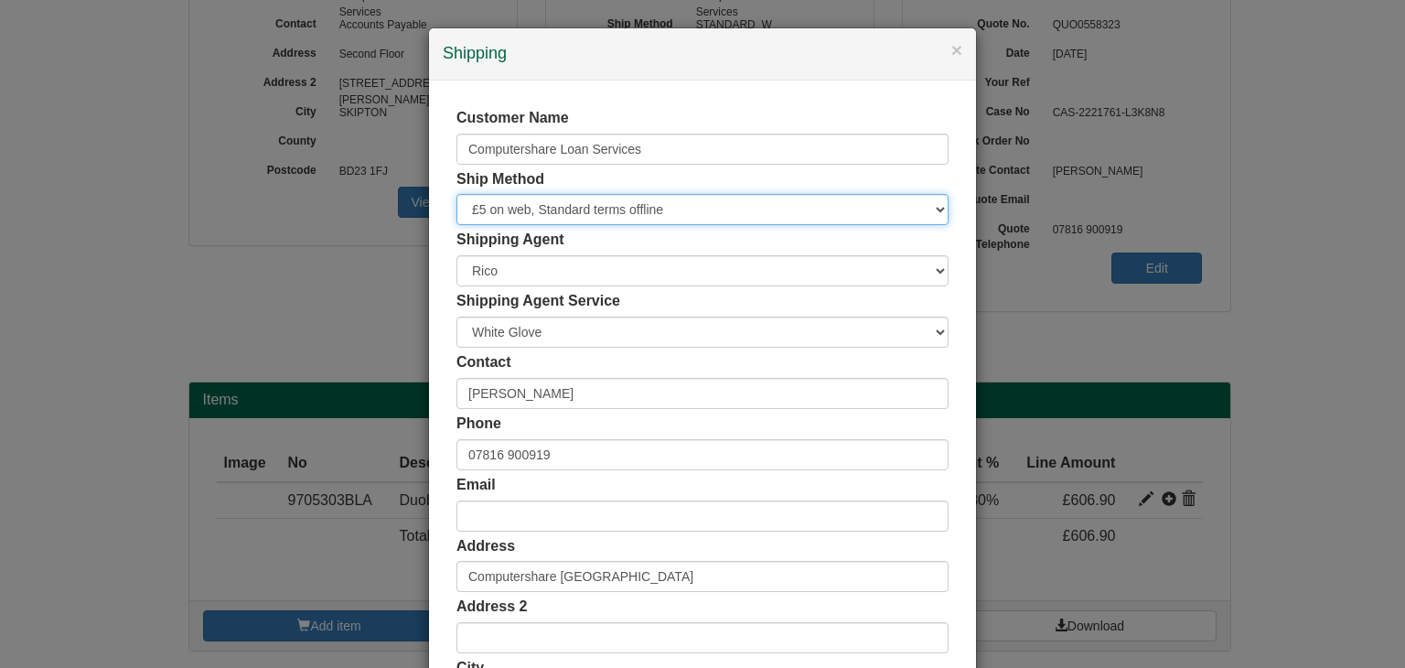
click at [536, 217] on select "Free of Charge £5 Flat Rate £7.50 Flat Rate £10 Flat Rate BESPOKE2 BESPOKE3 BES…" at bounding box center [703, 209] width 492 height 31
select select "STANDARD"
click at [457, 194] on select "Free of Charge £5 Flat Rate £7.50 Flat Rate £10 Flat Rate BESPOKE2 BESPOKE3 BES…" at bounding box center [703, 209] width 492 height 31
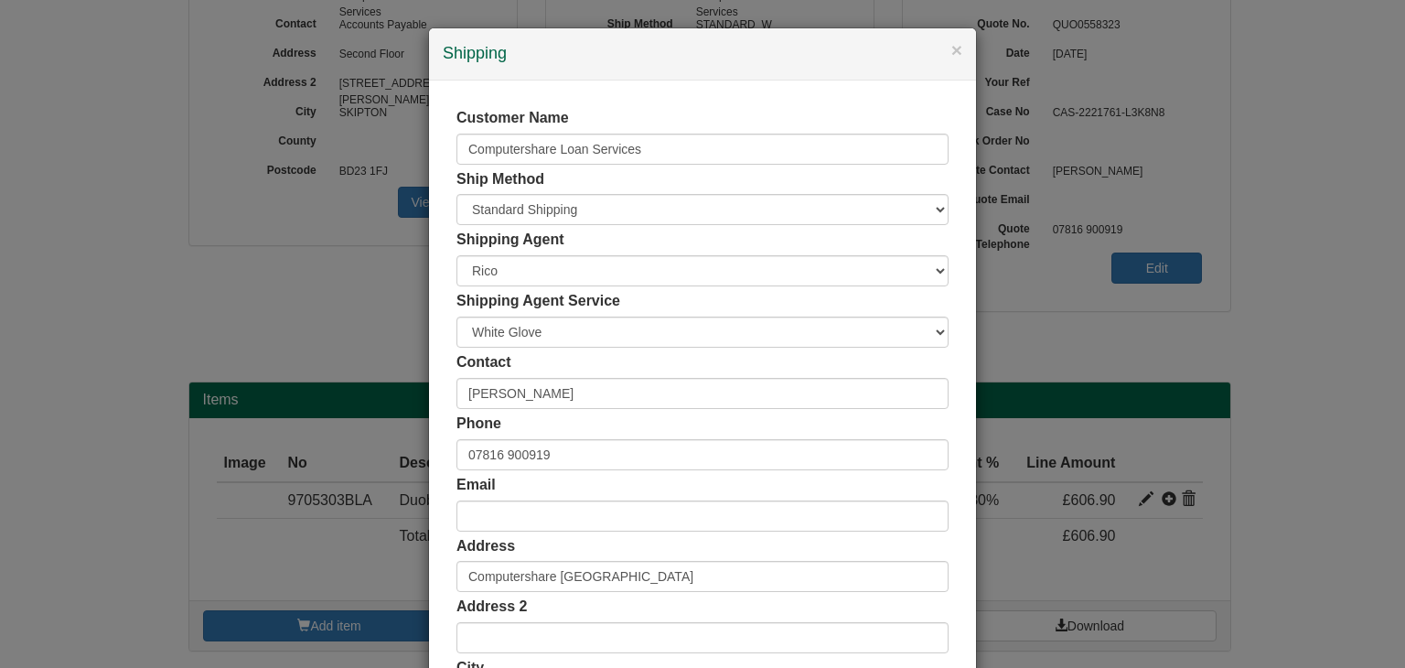
click at [802, 173] on div "Ship Method Free of Charge £5 Flat Rate £7.50 Flat Rate £10 Flat Rate BESPOKE2 …" at bounding box center [703, 197] width 492 height 57
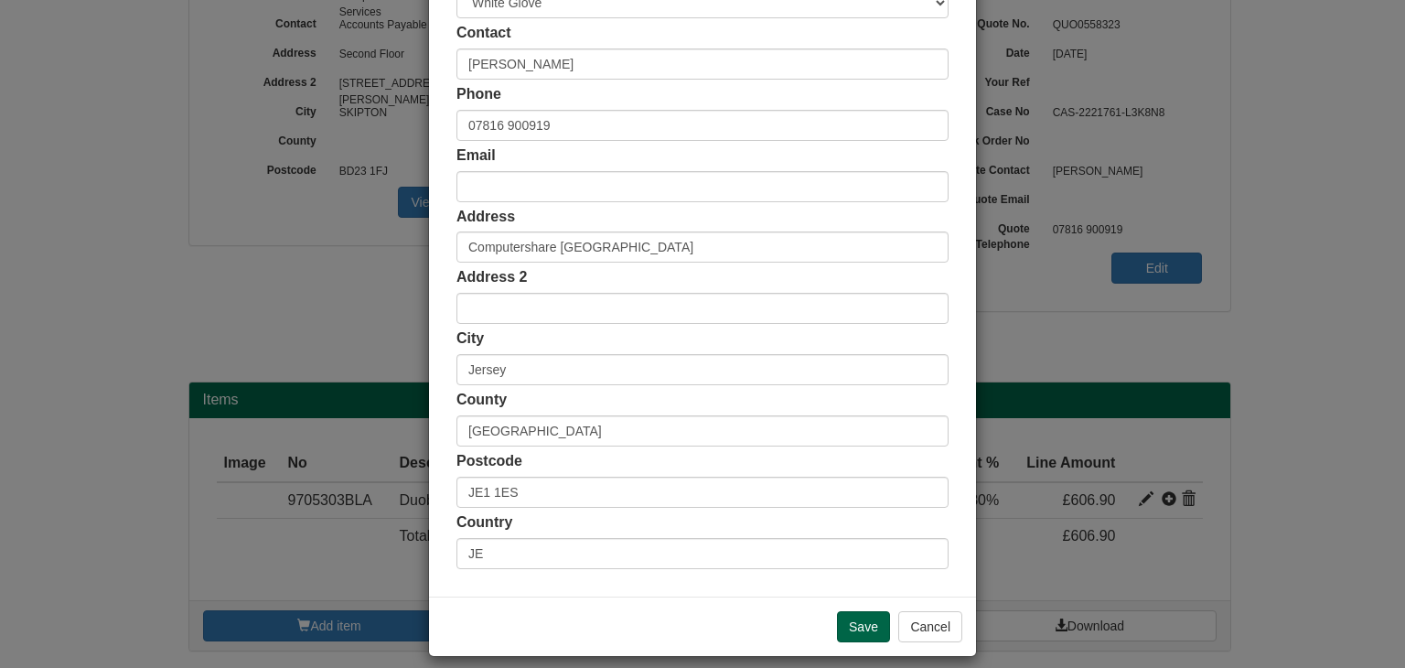
scroll to position [344, 0]
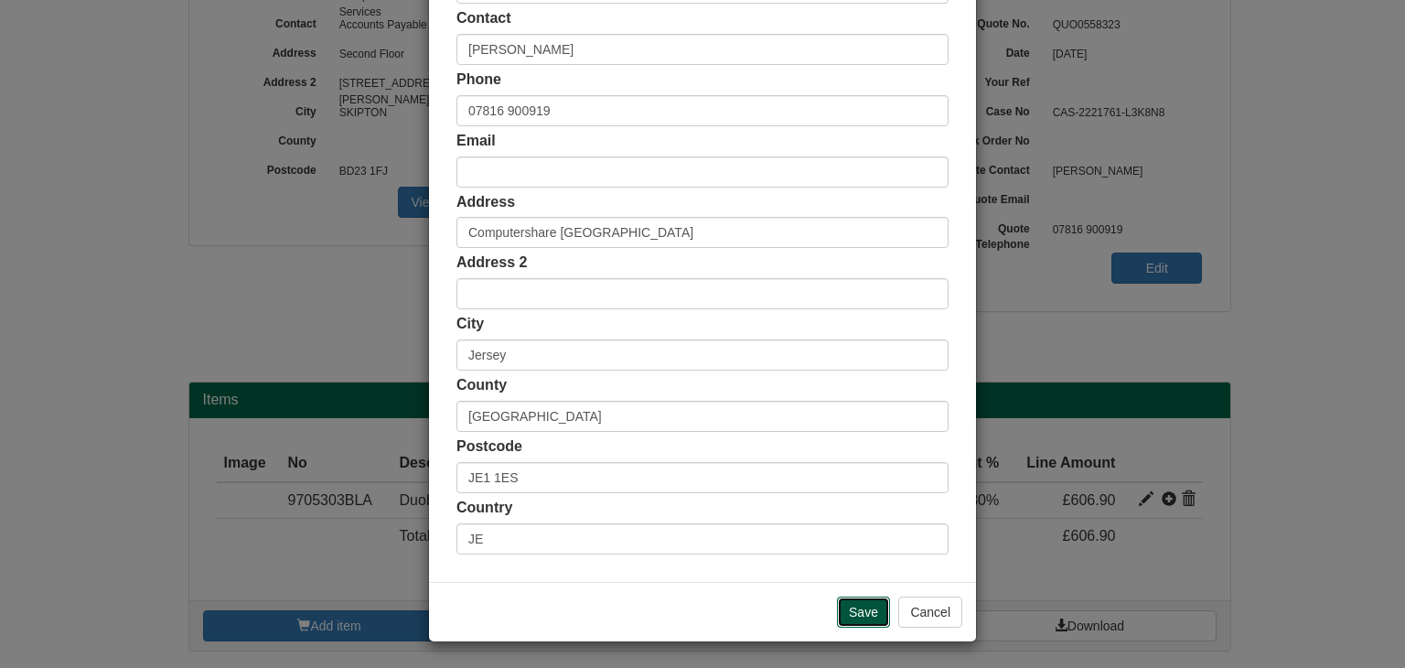
click at [855, 615] on input "Save" at bounding box center [863, 612] width 53 height 31
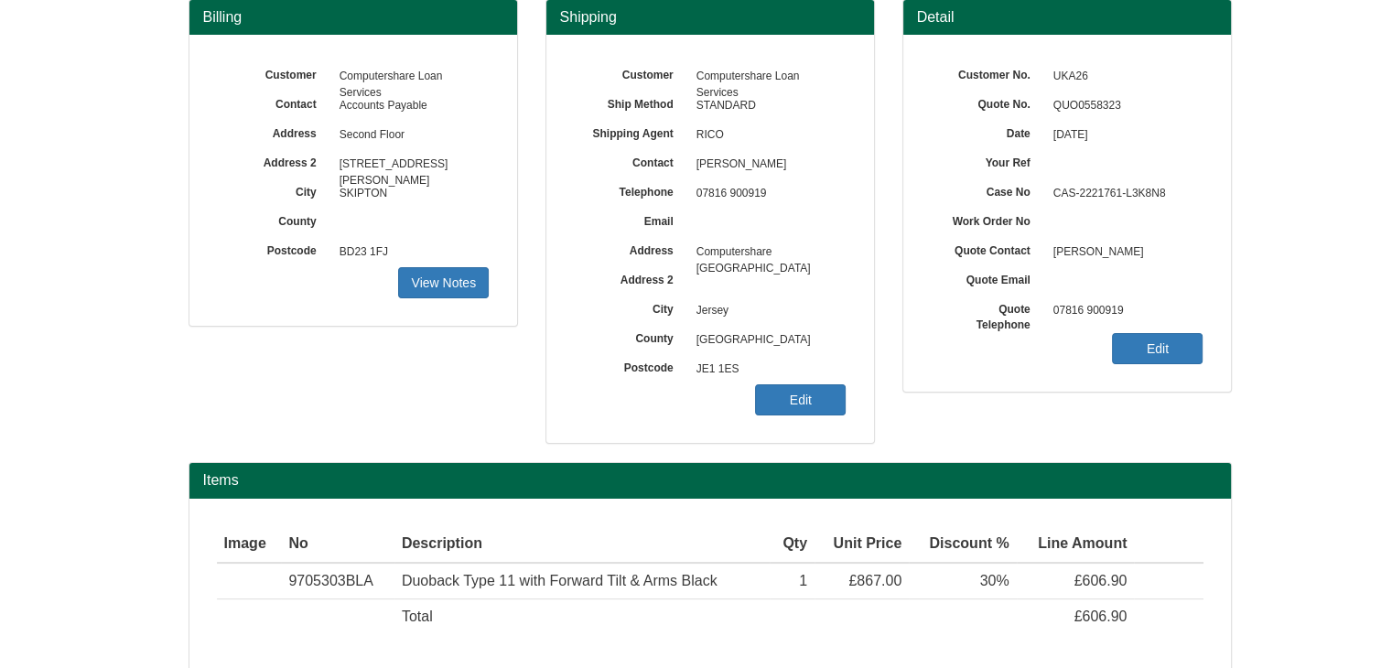
scroll to position [189, 0]
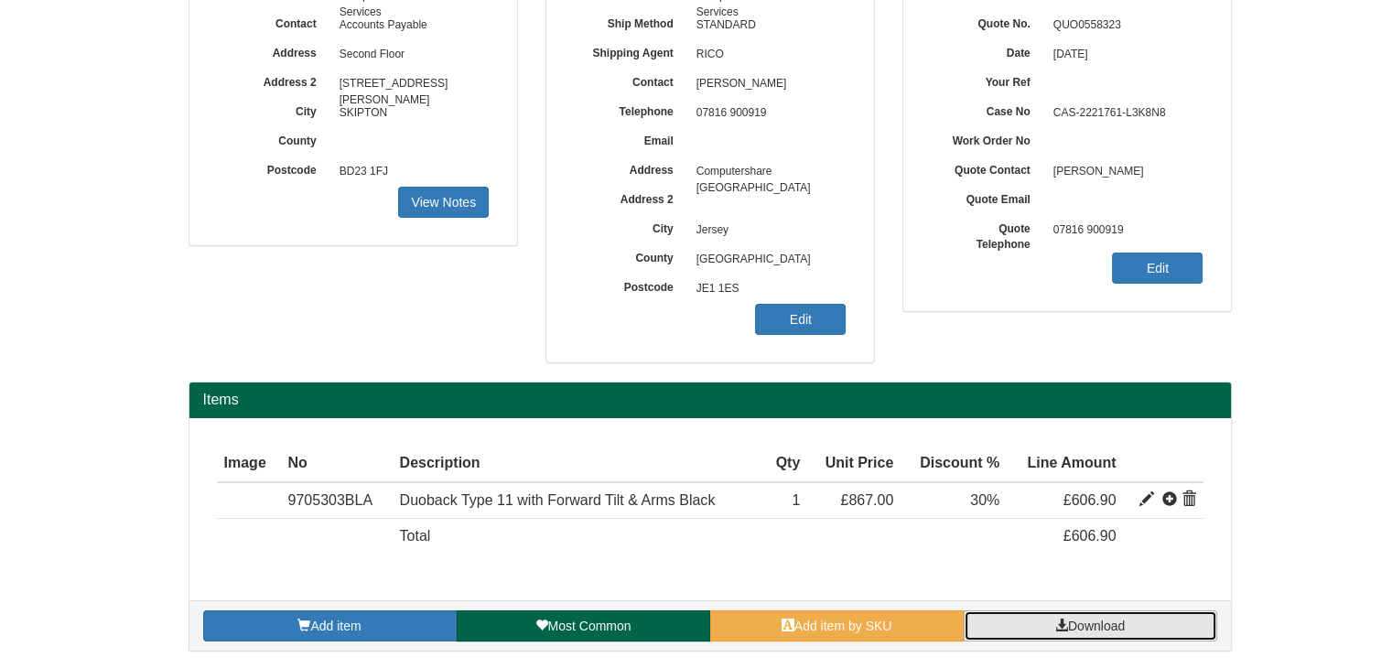
click at [1072, 627] on span "Download" at bounding box center [1096, 626] width 57 height 15
